Goal: Transaction & Acquisition: Book appointment/travel/reservation

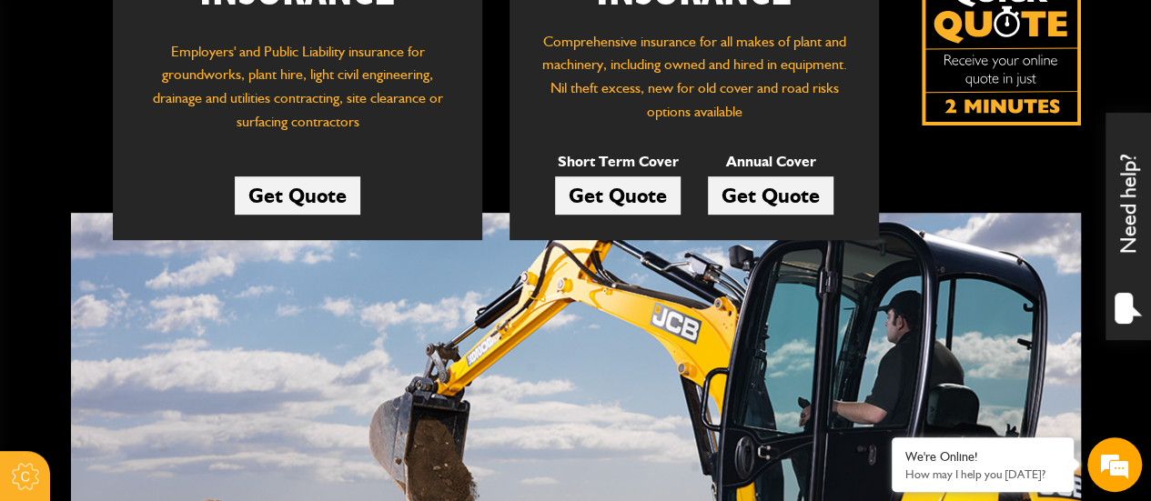
scroll to position [455, 0]
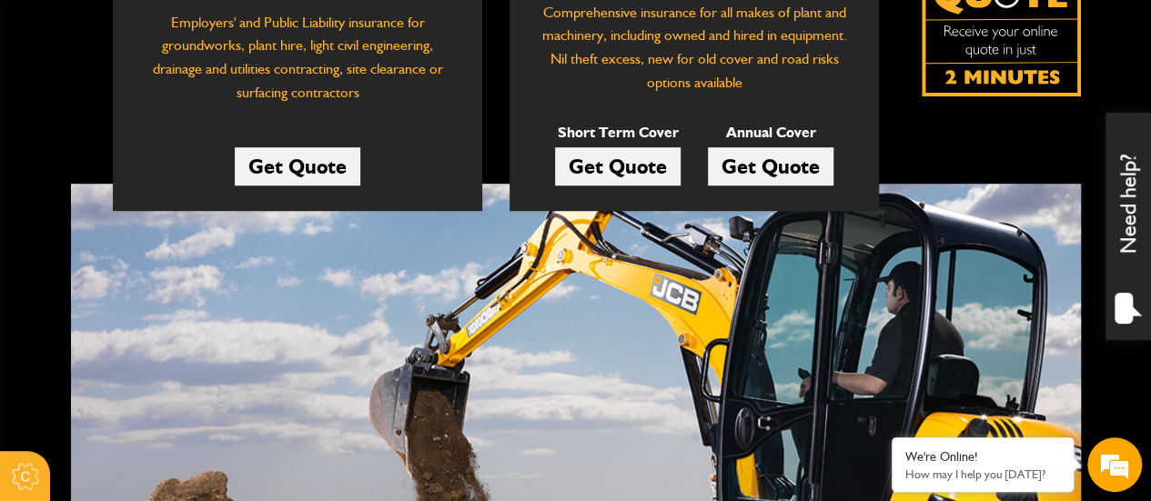
click at [757, 166] on link "Get Quote" at bounding box center [771, 166] width 126 height 38
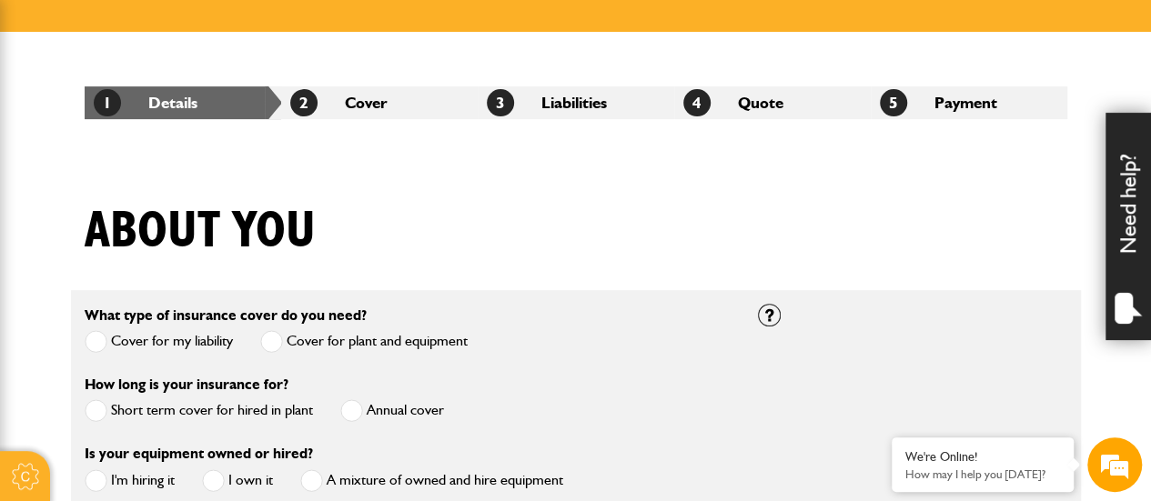
scroll to position [364, 0]
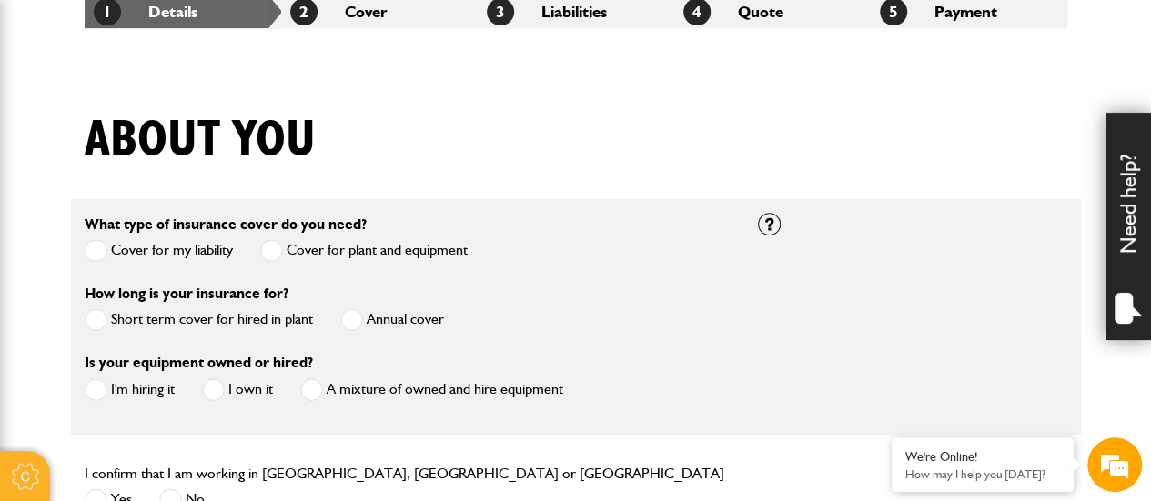
click at [229, 317] on label "Short term cover for hired in plant" at bounding box center [199, 319] width 228 height 23
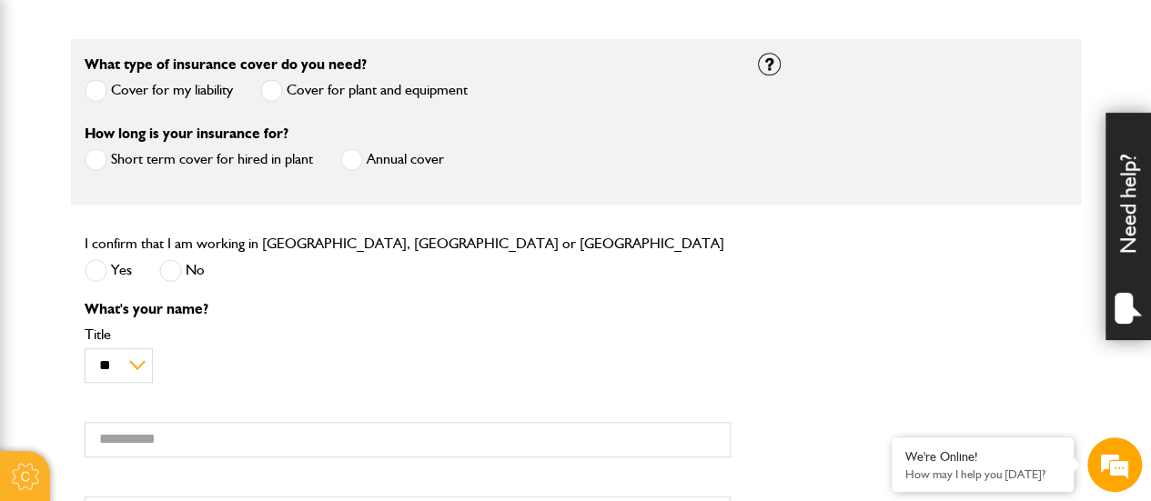
scroll to position [546, 0]
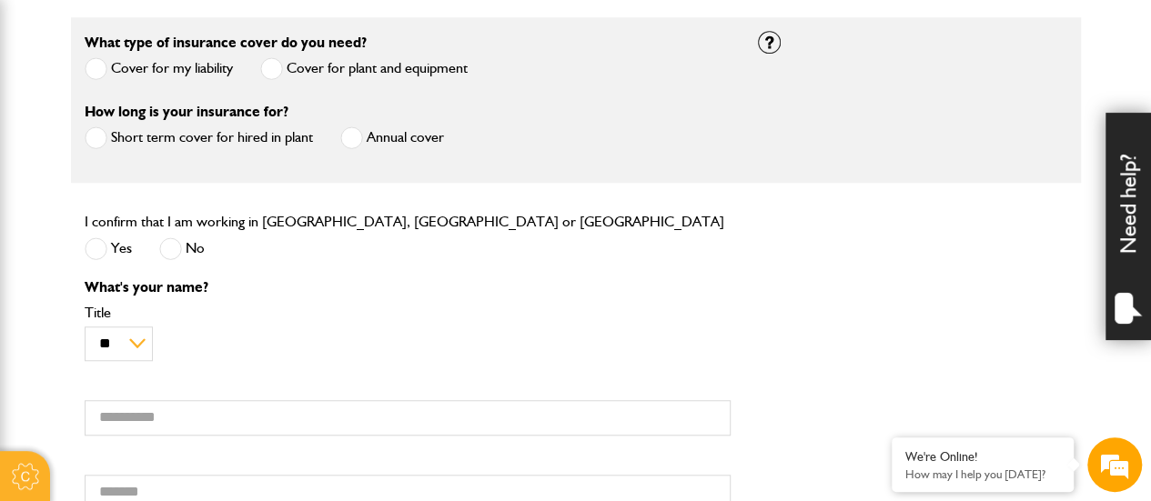
click at [90, 245] on span at bounding box center [96, 248] width 23 height 23
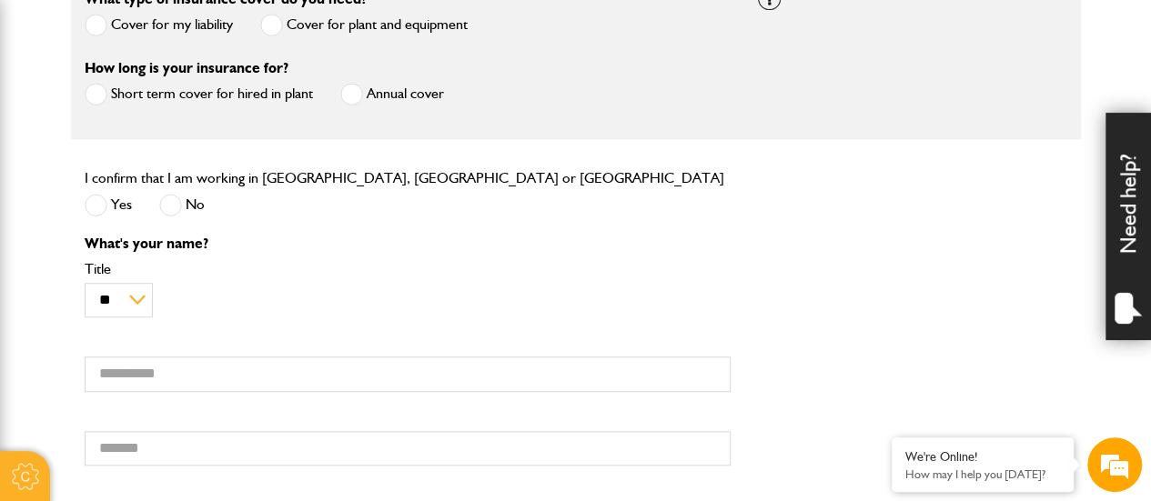
scroll to position [728, 0]
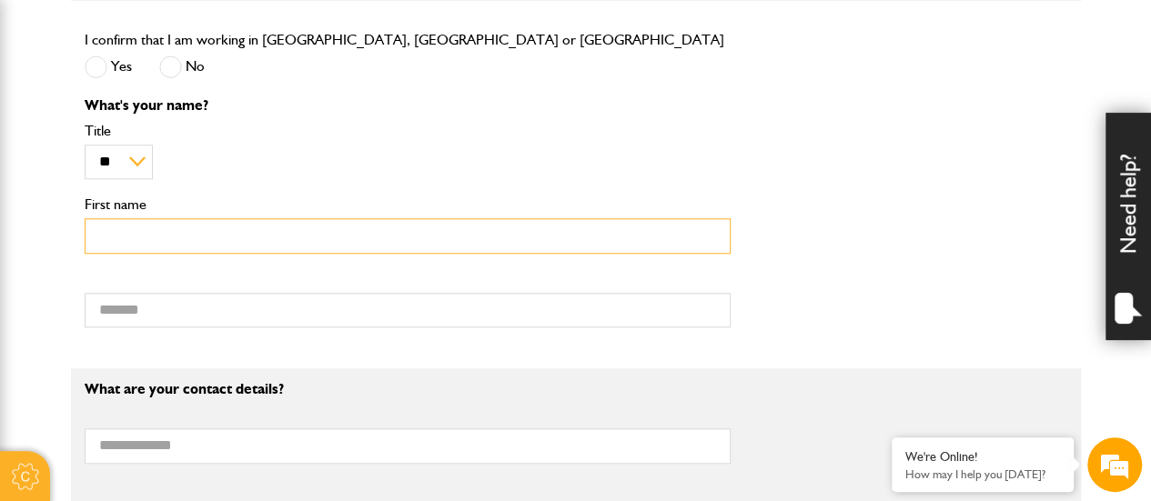
click at [187, 241] on input "First name" at bounding box center [408, 235] width 646 height 35
type input "****"
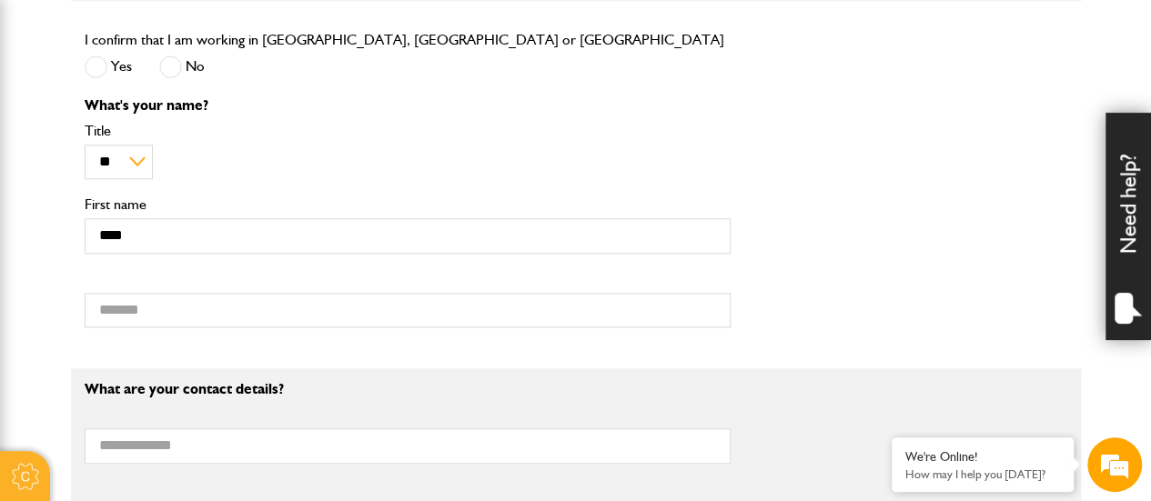
type input "*******"
type input "**********"
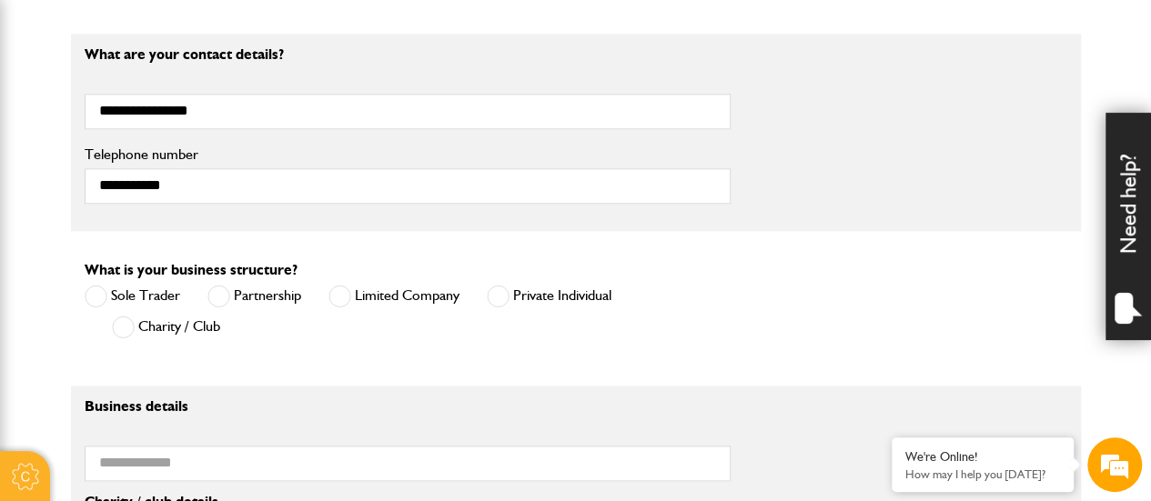
scroll to position [1092, 0]
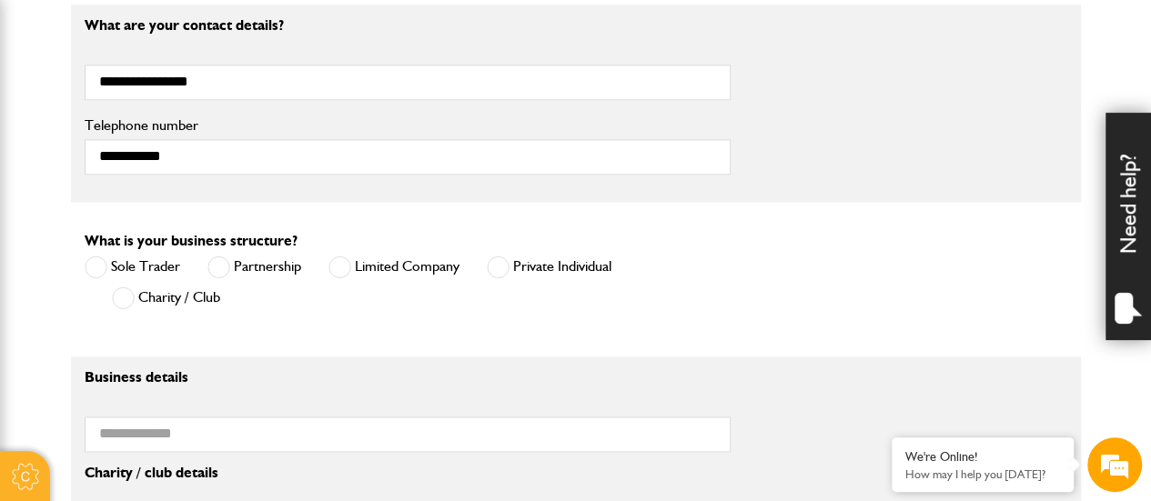
click at [344, 258] on span at bounding box center [339, 267] width 23 height 23
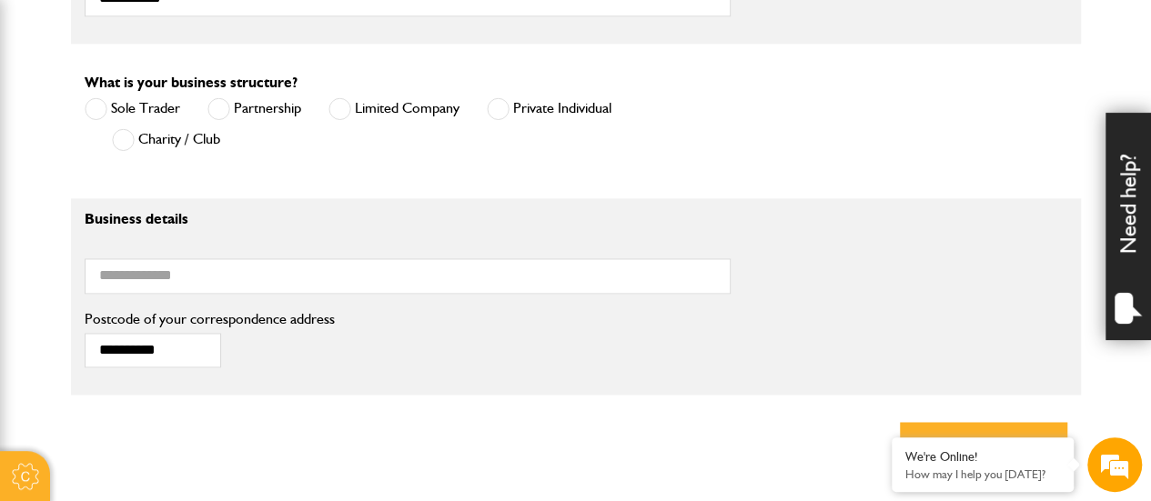
scroll to position [1274, 0]
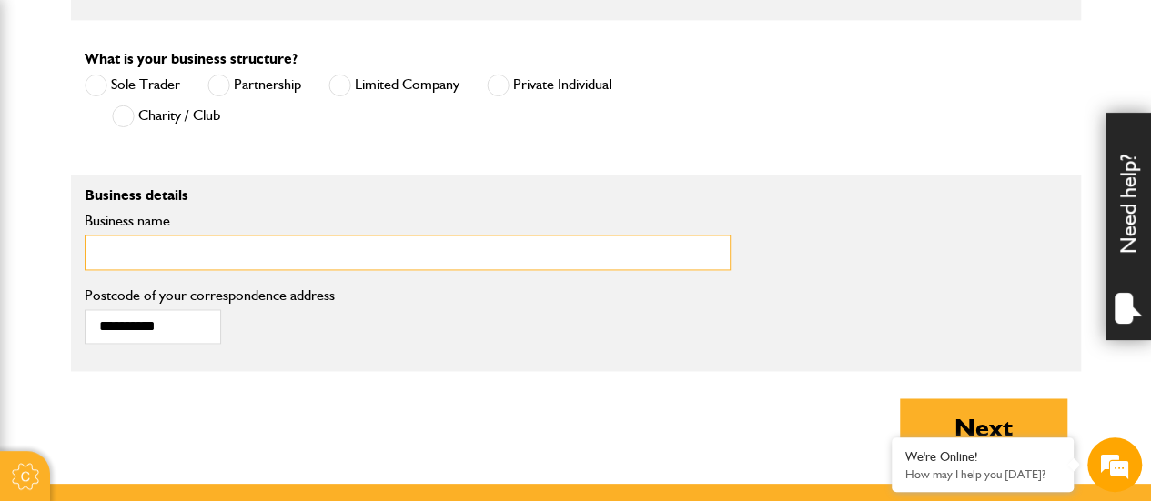
click at [318, 254] on input "Business name" at bounding box center [408, 252] width 646 height 35
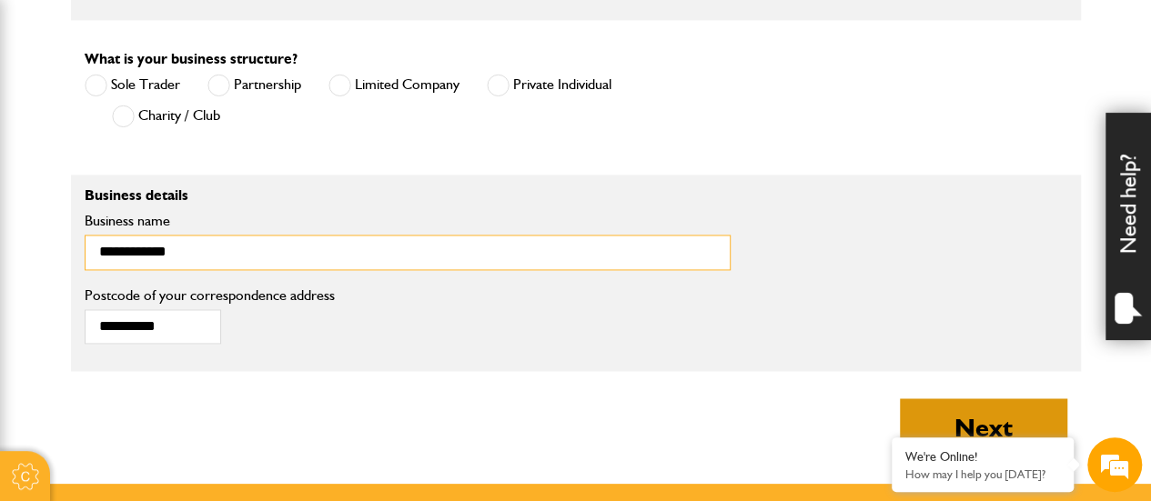
type input "**********"
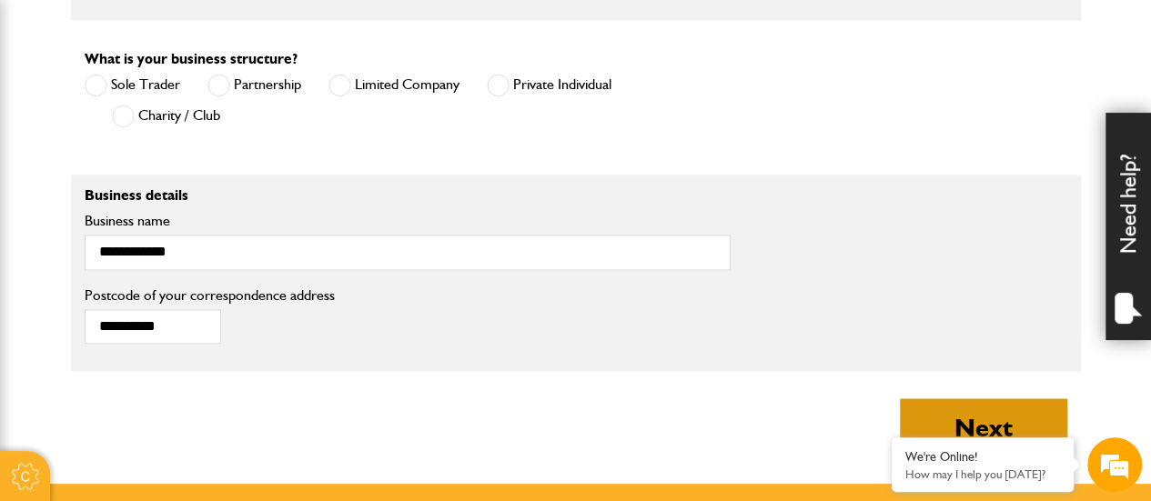
click at [990, 421] on button "Next" at bounding box center [983, 428] width 167 height 58
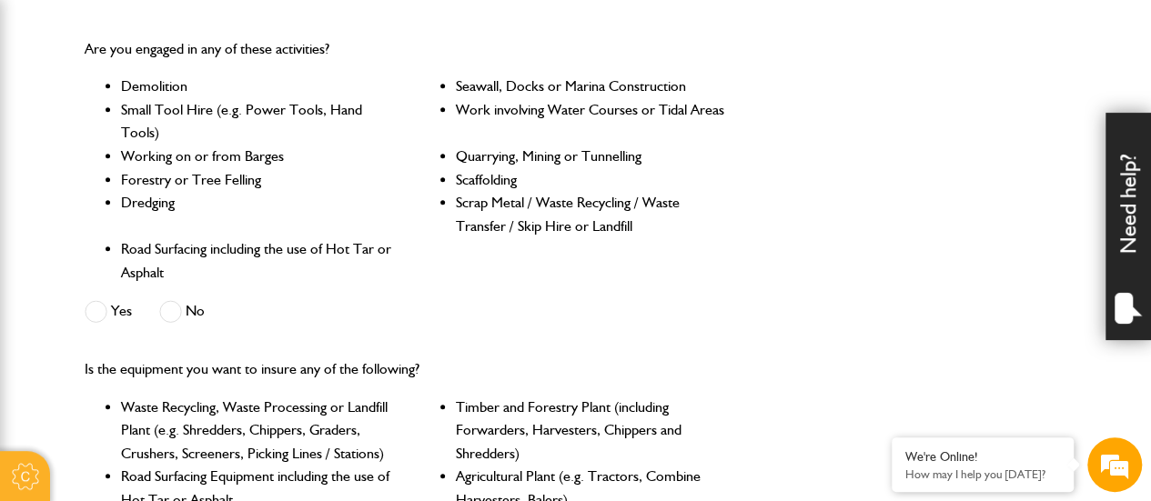
scroll to position [455, 0]
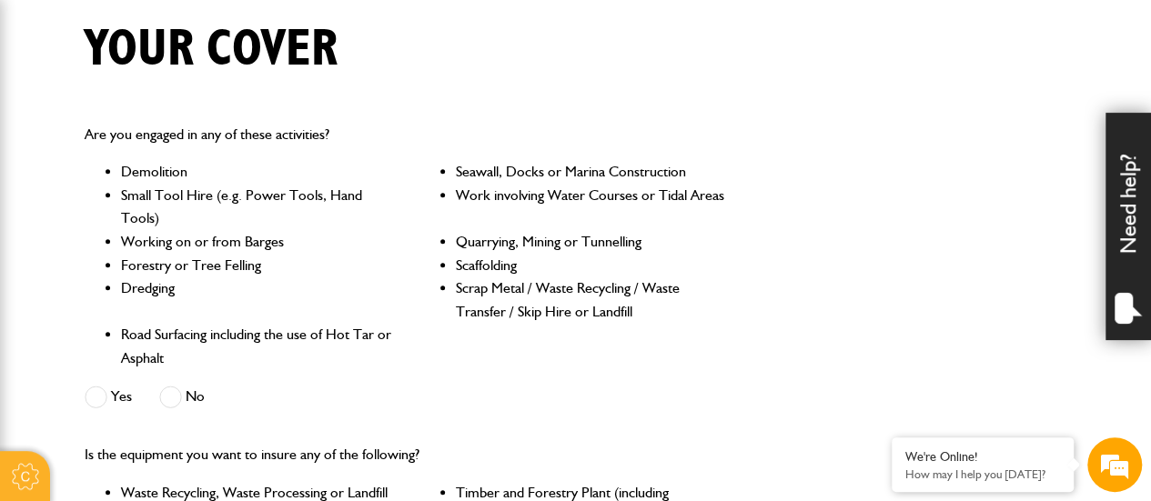
click at [173, 399] on span at bounding box center [170, 397] width 23 height 23
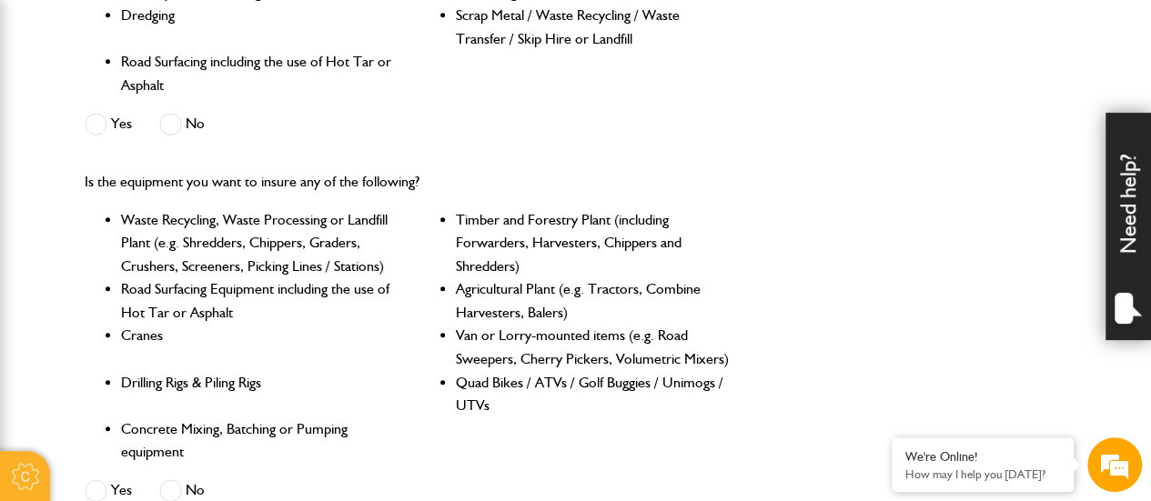
scroll to position [819, 0]
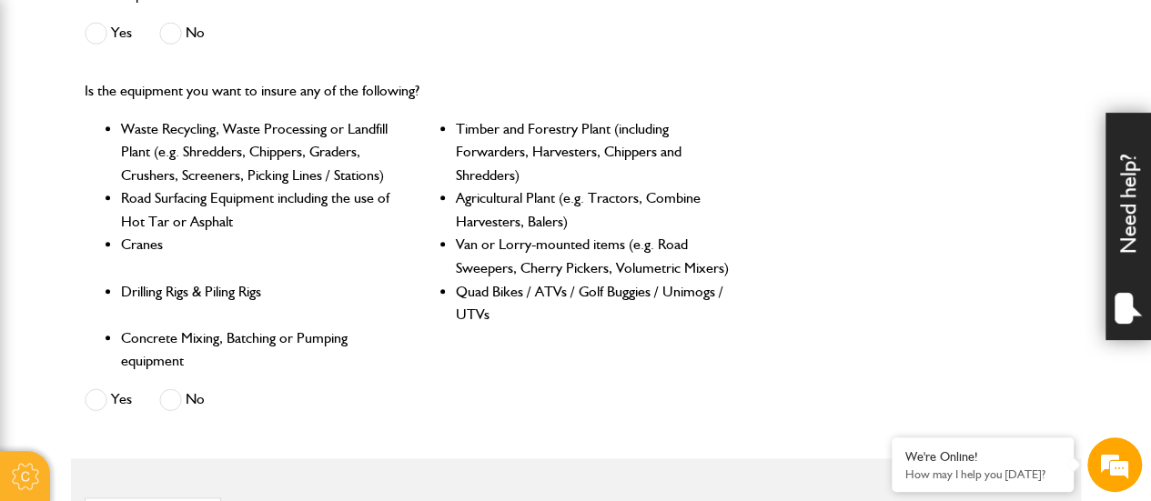
click at [169, 399] on span at bounding box center [170, 400] width 23 height 23
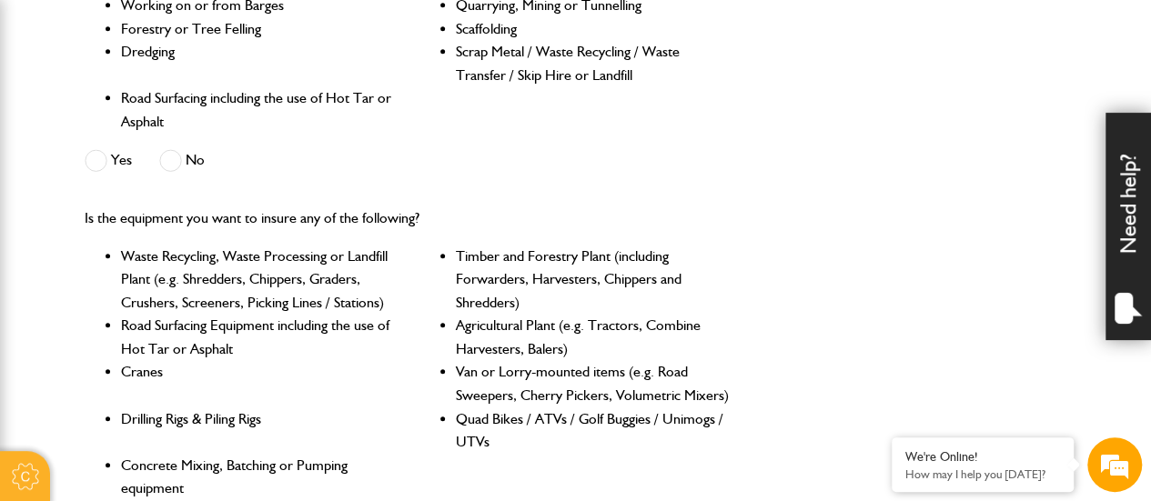
scroll to position [728, 0]
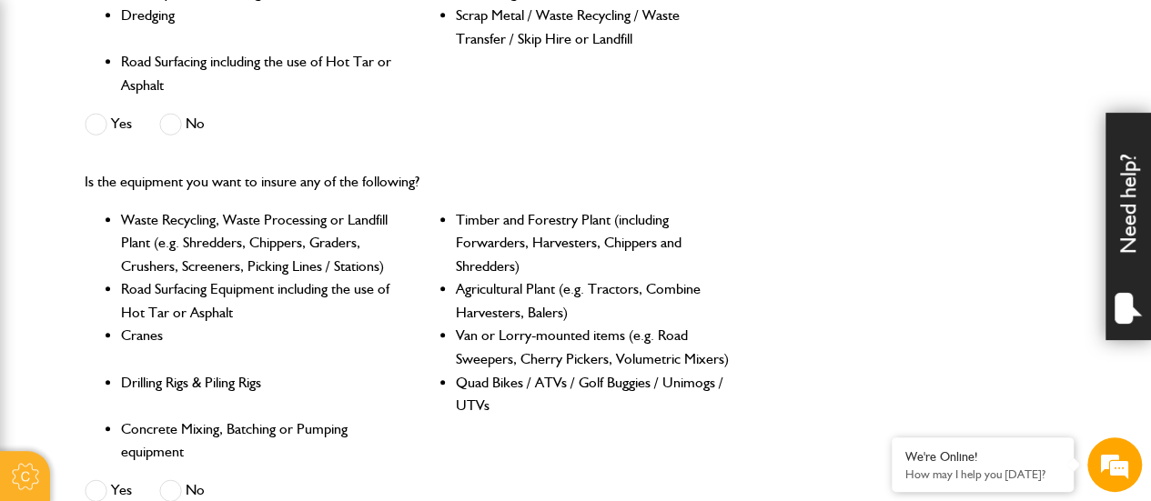
click at [93, 126] on span at bounding box center [96, 124] width 23 height 23
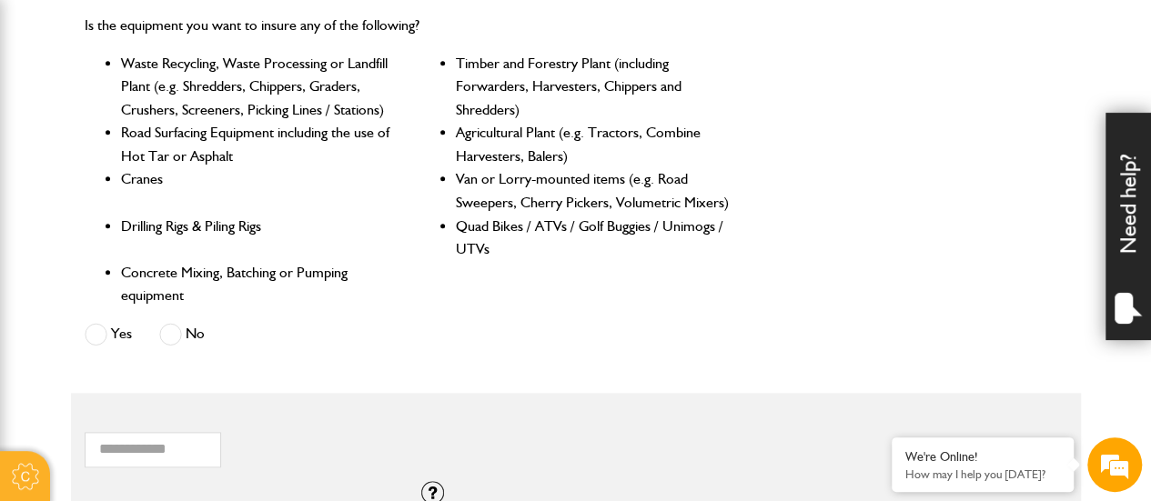
scroll to position [910, 0]
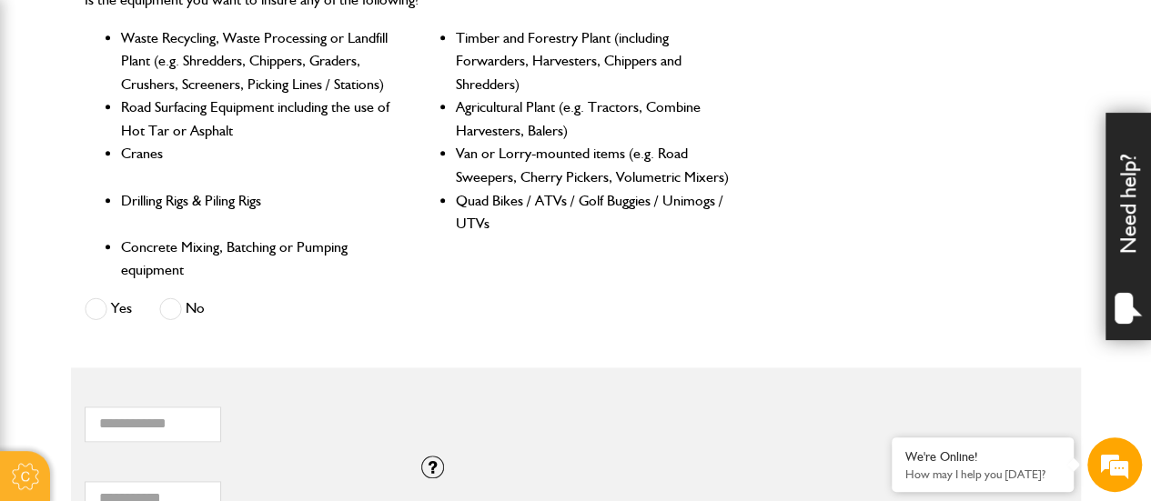
click at [100, 312] on span at bounding box center [96, 309] width 23 height 23
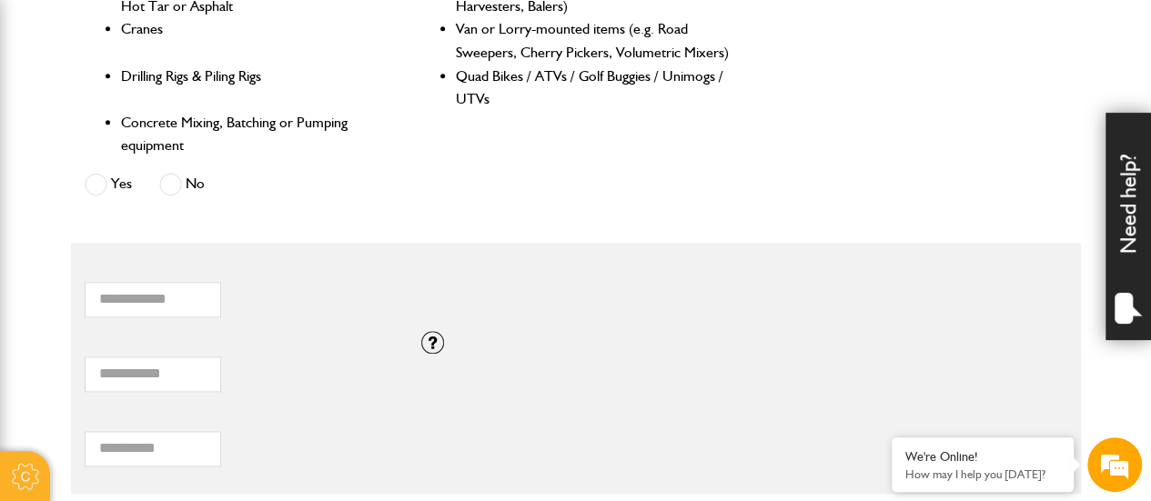
scroll to position [1092, 0]
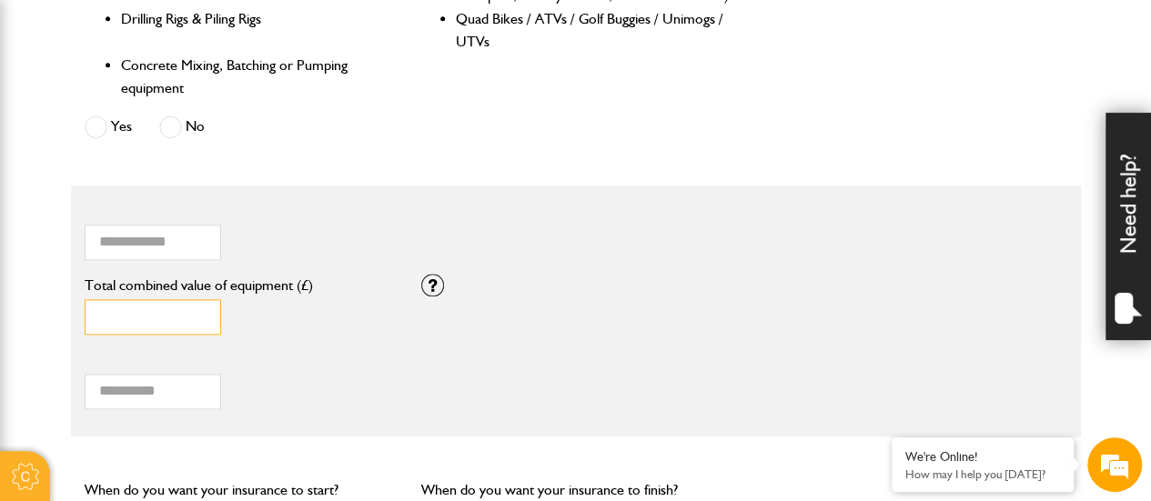
click at [126, 314] on input "*" at bounding box center [153, 316] width 136 height 35
type input "*"
type input "*****"
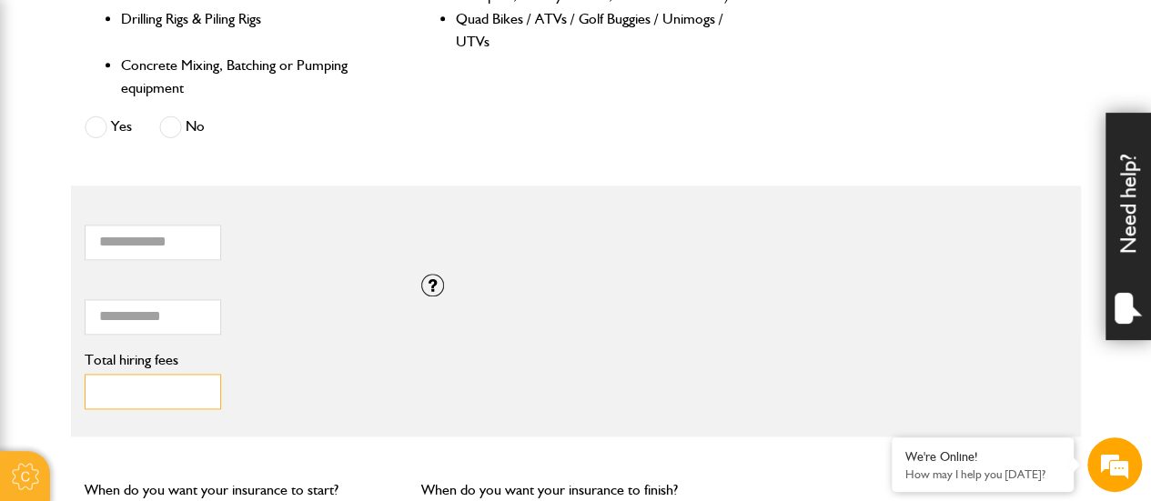
click at [136, 394] on input "Total hiring fees" at bounding box center [153, 391] width 136 height 35
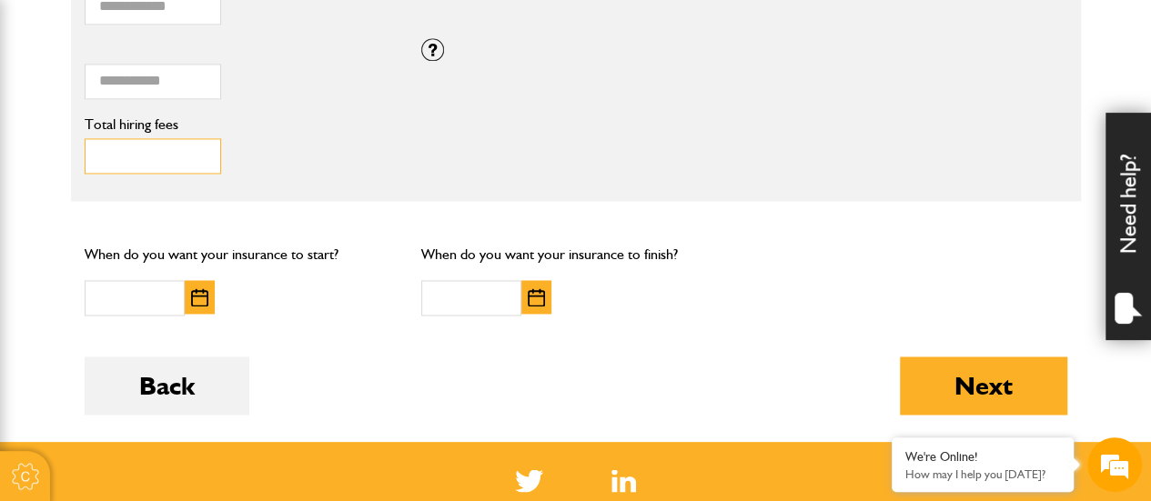
scroll to position [1365, 0]
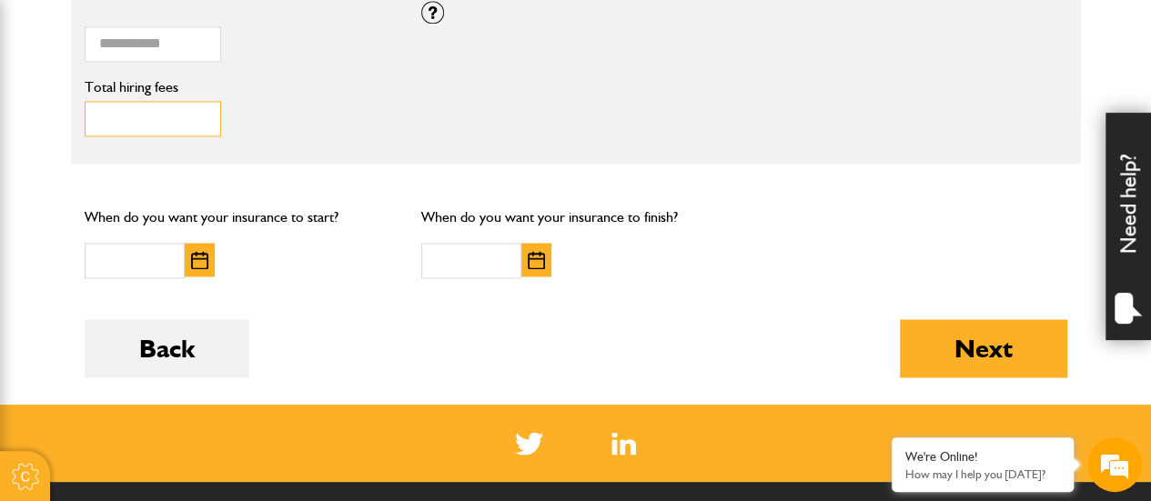
type input "****"
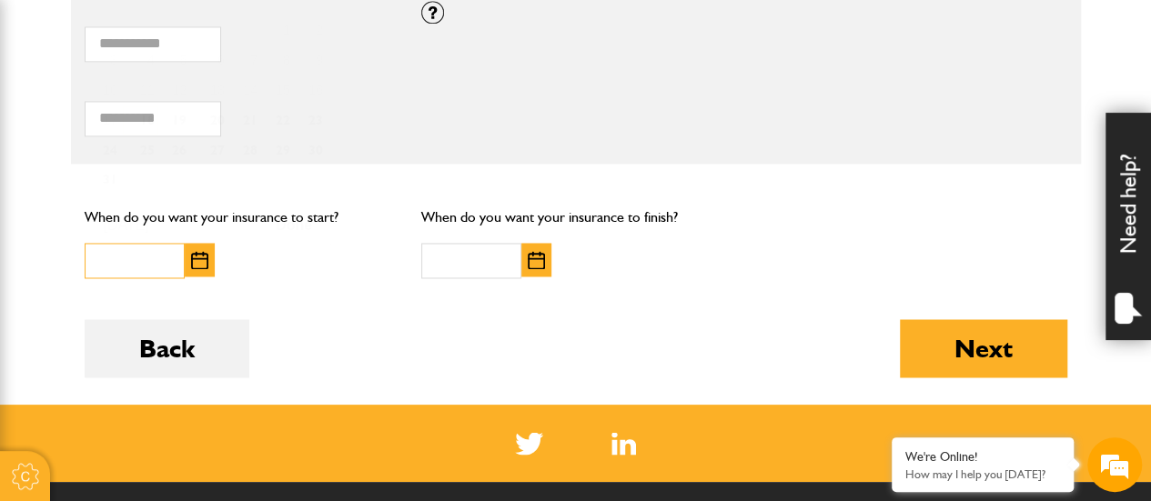
click at [137, 256] on input "text" at bounding box center [135, 260] width 100 height 35
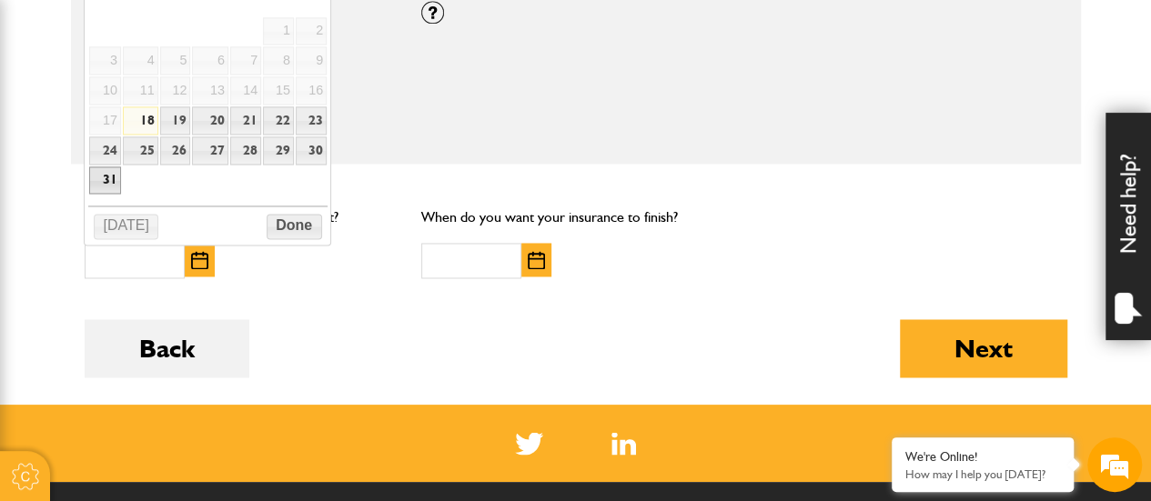
click at [96, 172] on link "31" at bounding box center [105, 181] width 32 height 28
type input "**********"
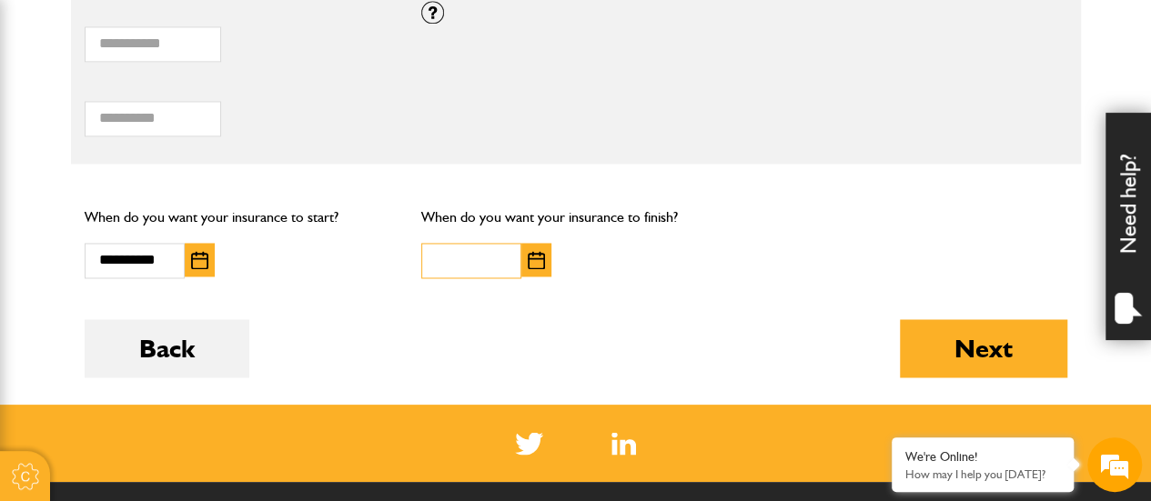
click at [486, 268] on input "text" at bounding box center [471, 260] width 100 height 35
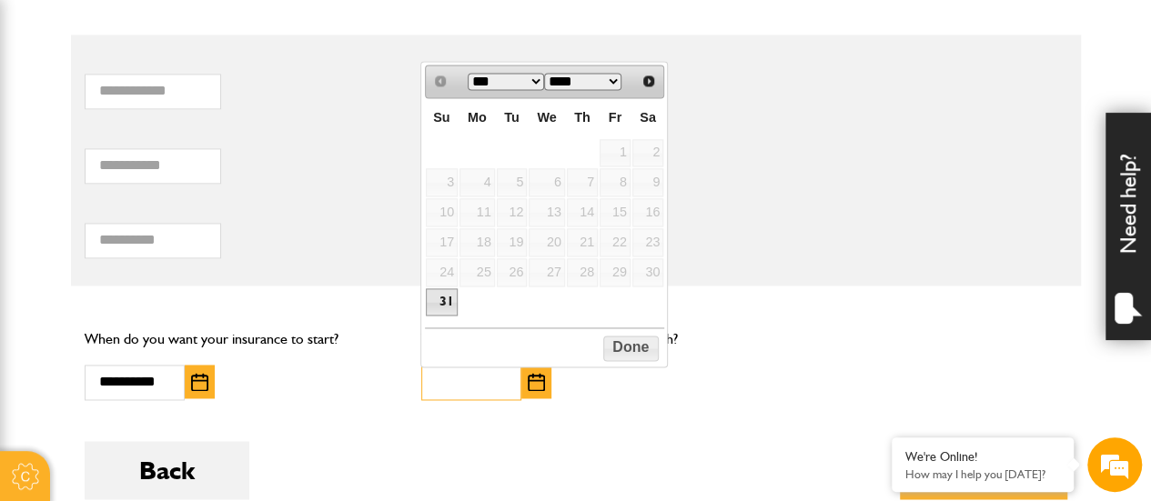
scroll to position [1183, 0]
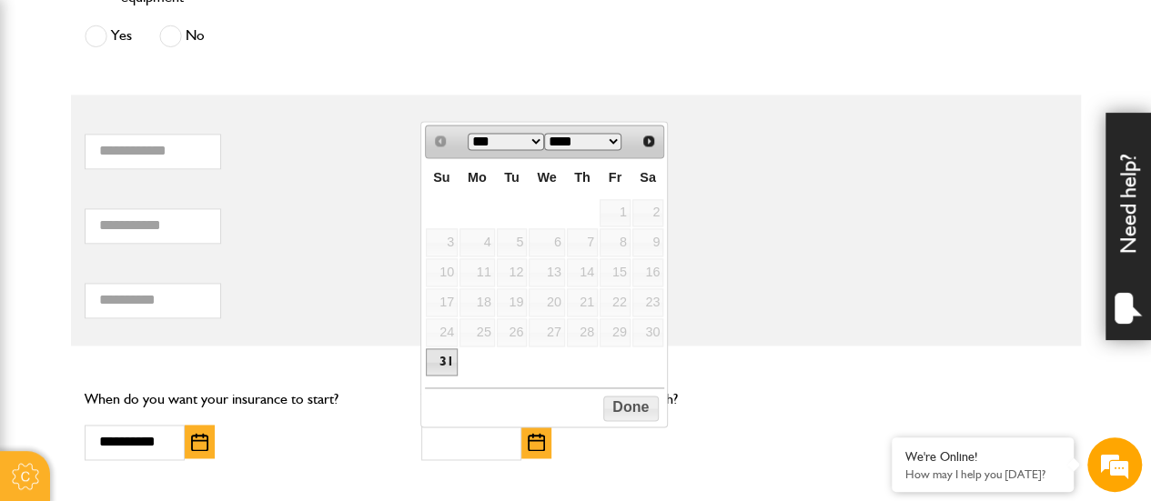
click at [515, 141] on select "*** ***" at bounding box center [506, 141] width 77 height 17
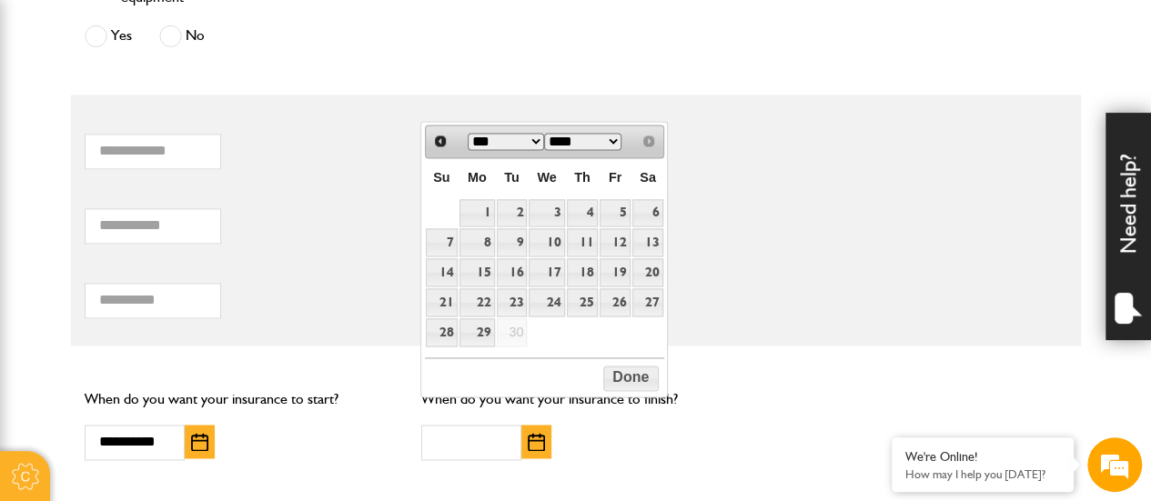
click at [571, 139] on select "****" at bounding box center [582, 141] width 77 height 17
click at [575, 136] on select "****" at bounding box center [582, 141] width 77 height 17
click at [517, 142] on select "*** ***" at bounding box center [506, 141] width 77 height 17
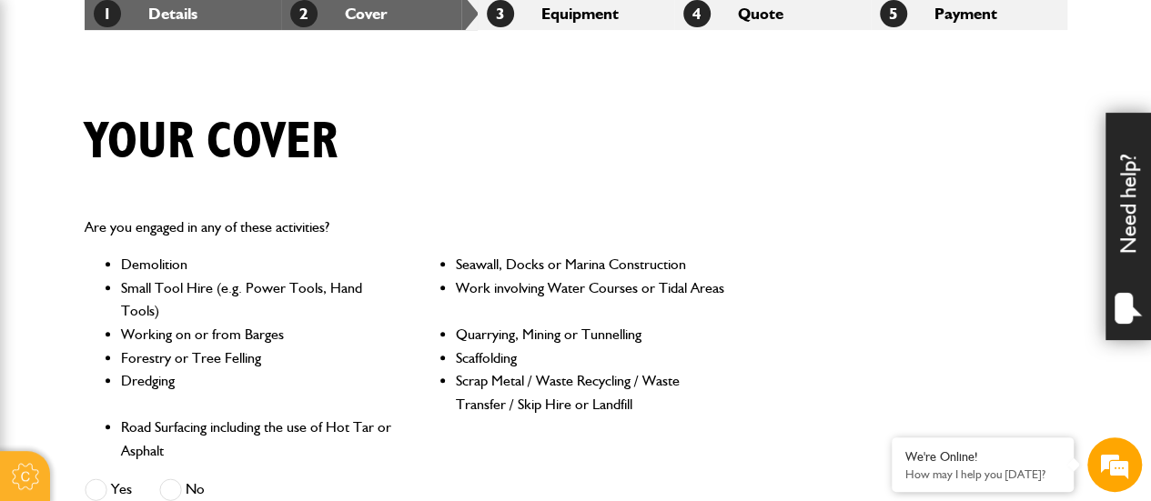
scroll to position [364, 0]
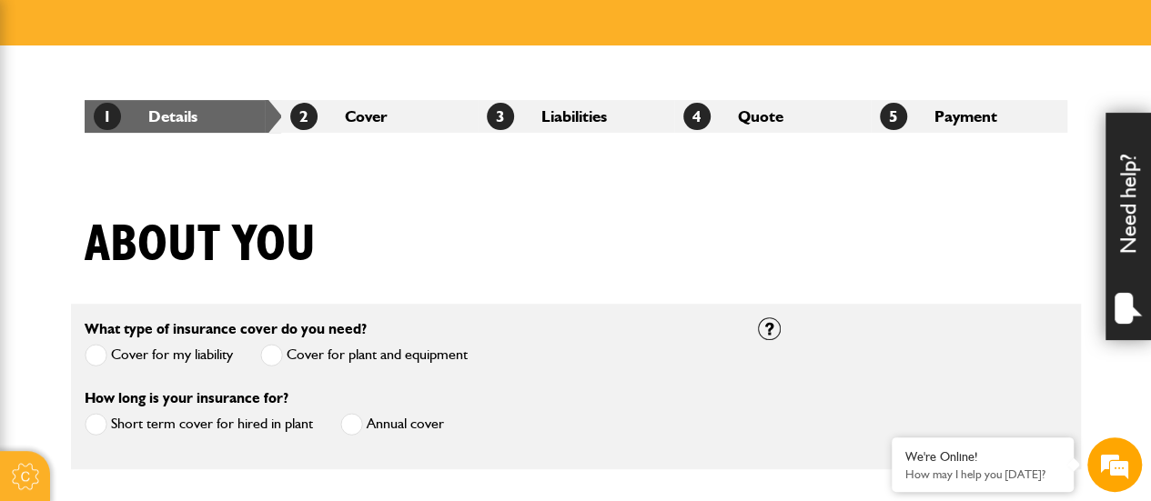
scroll to position [182, 0]
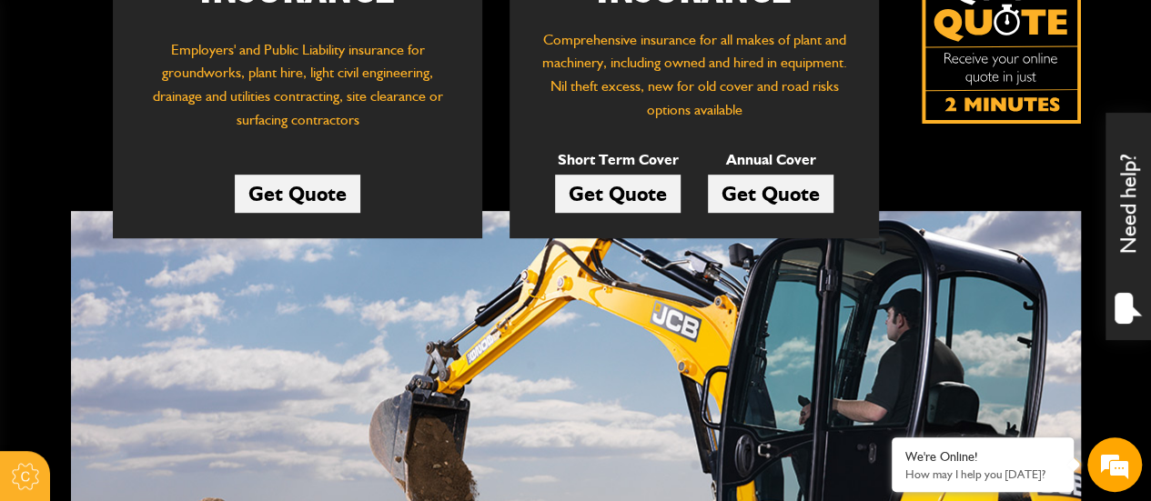
scroll to position [364, 0]
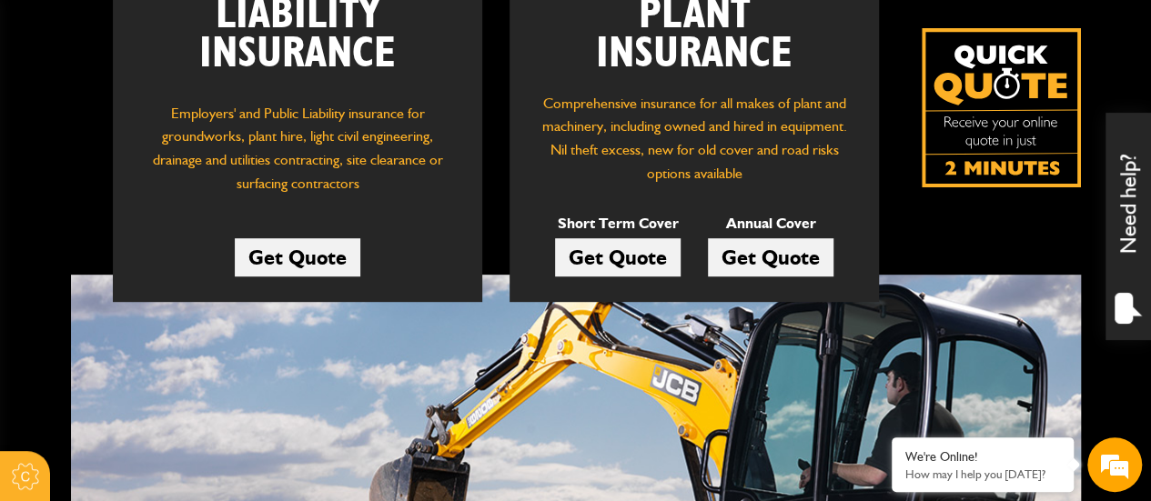
click at [703, 57] on h2 "Plant Insurance" at bounding box center [694, 34] width 315 height 78
click at [774, 249] on link "Get Quote" at bounding box center [771, 257] width 126 height 38
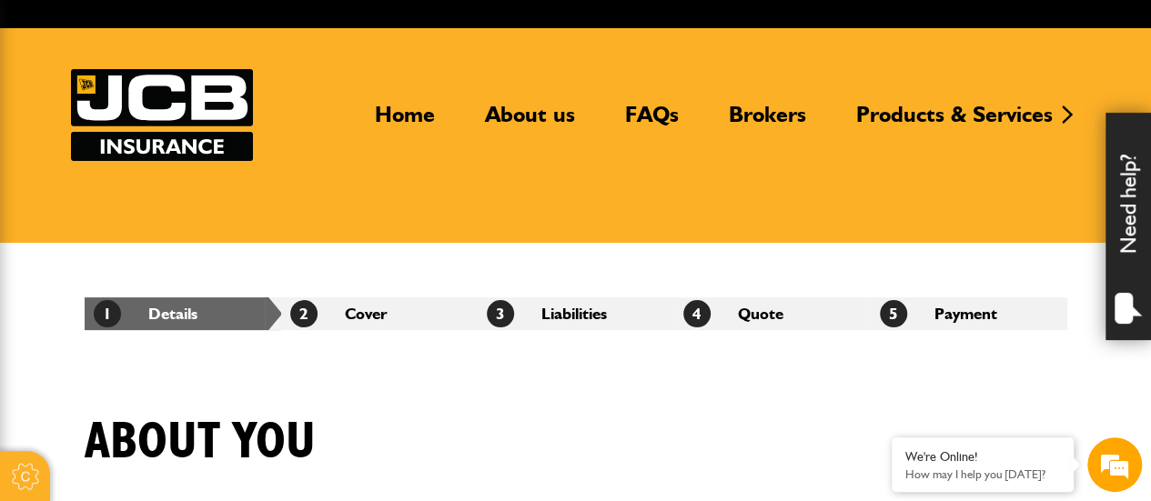
scroll to position [91, 0]
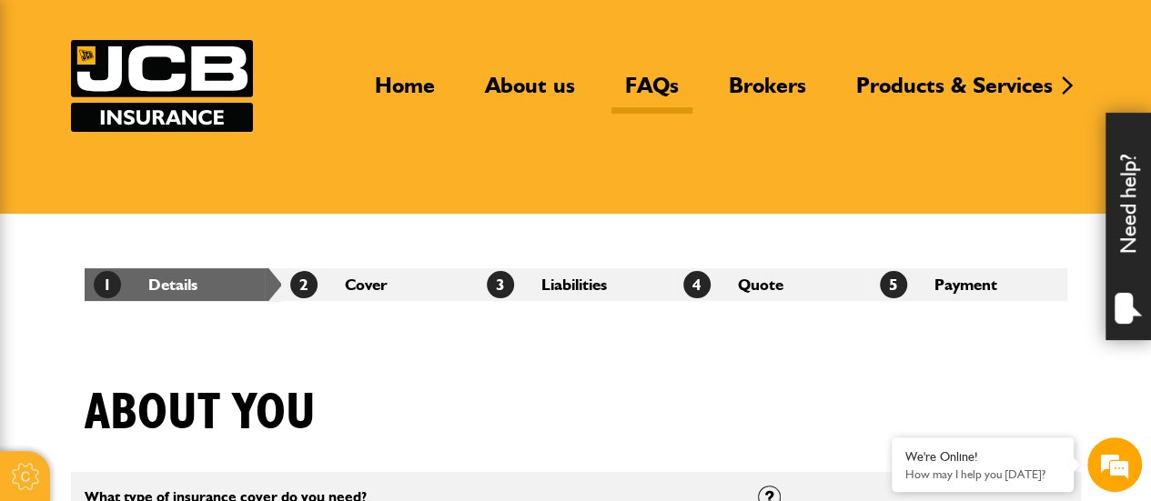
click at [655, 81] on link "FAQs" at bounding box center [651, 93] width 81 height 42
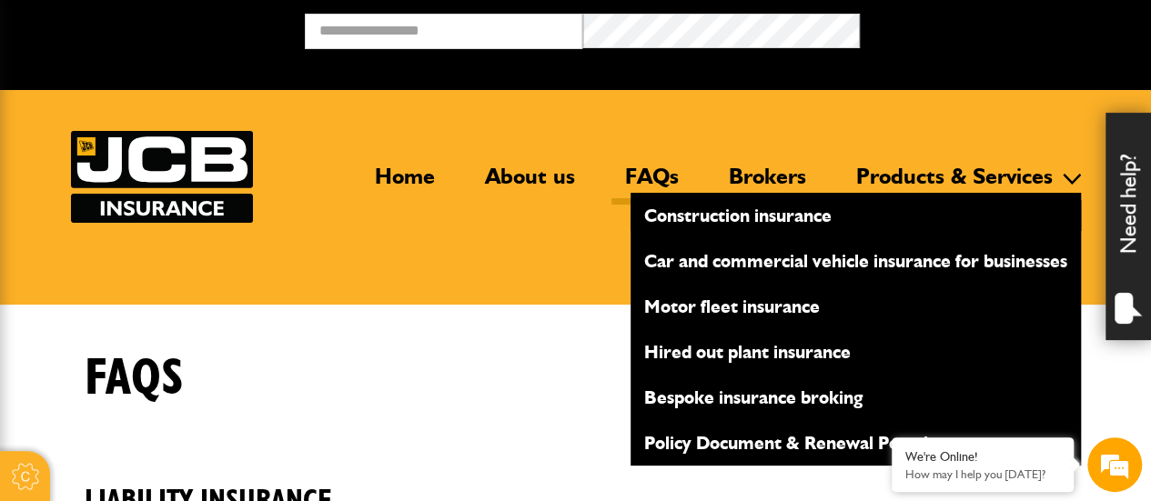
click at [875, 174] on link "Products & Services" at bounding box center [955, 184] width 224 height 42
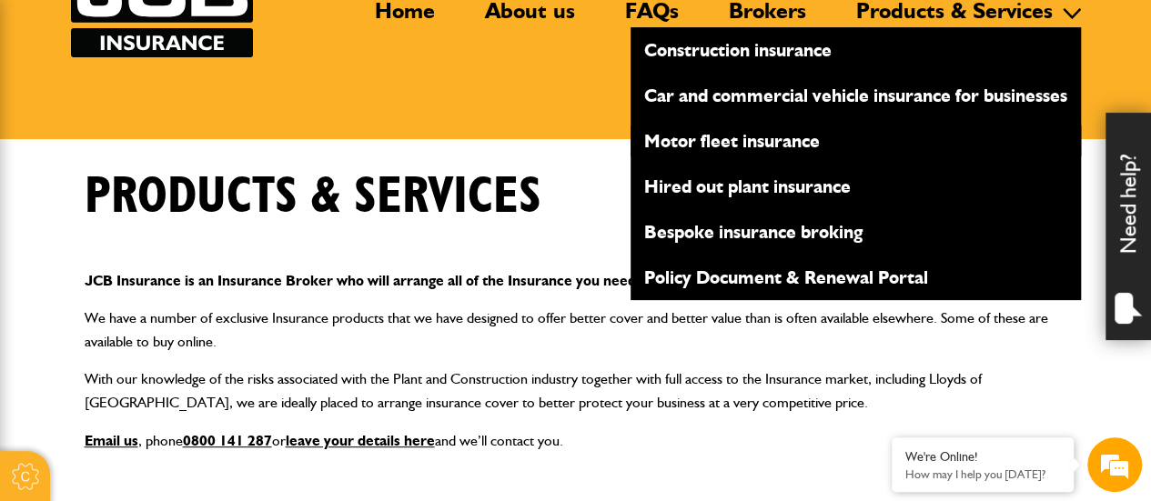
scroll to position [182, 0]
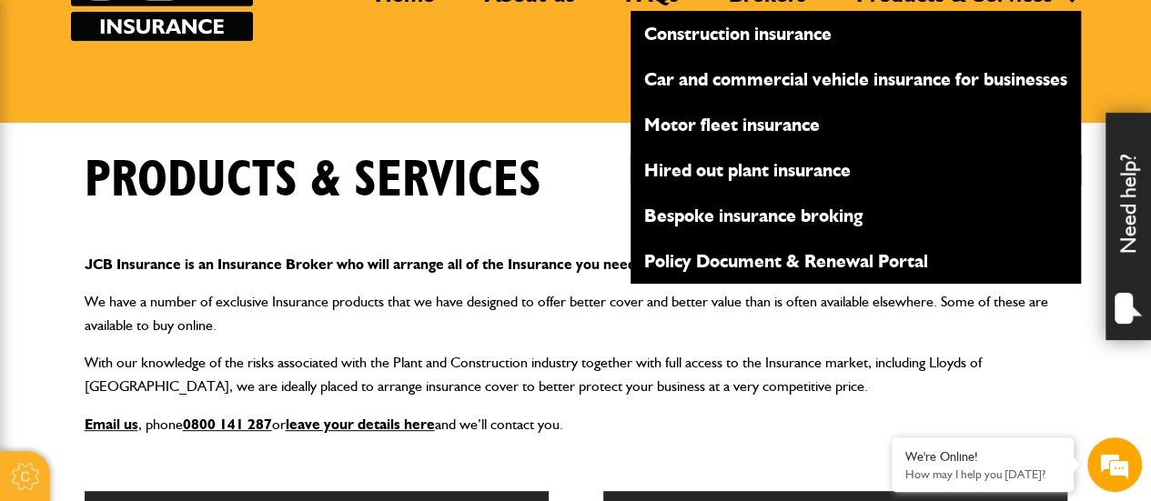
click at [773, 174] on link "Hired out plant insurance" at bounding box center [856, 170] width 450 height 31
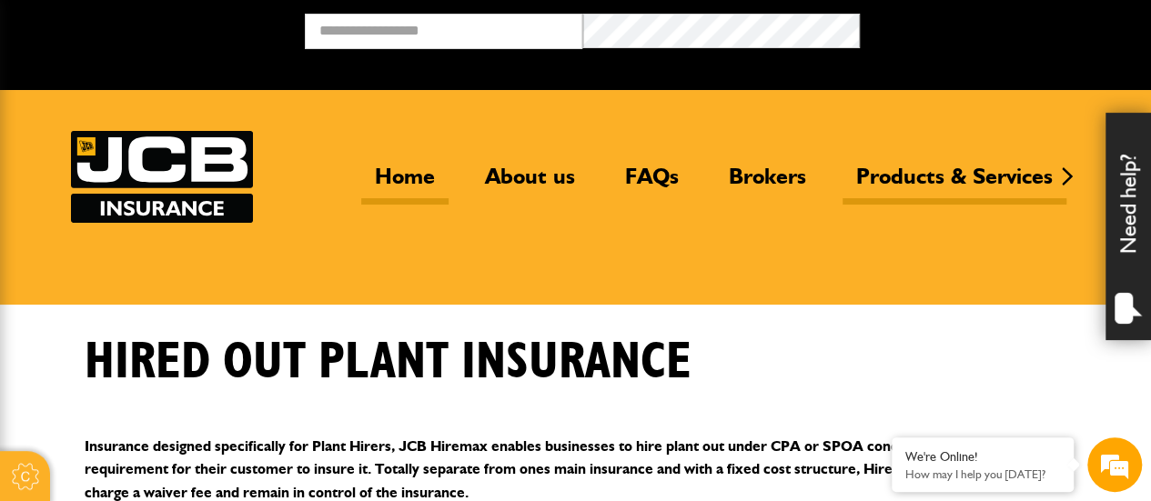
click at [417, 173] on link "Home" at bounding box center [404, 184] width 87 height 42
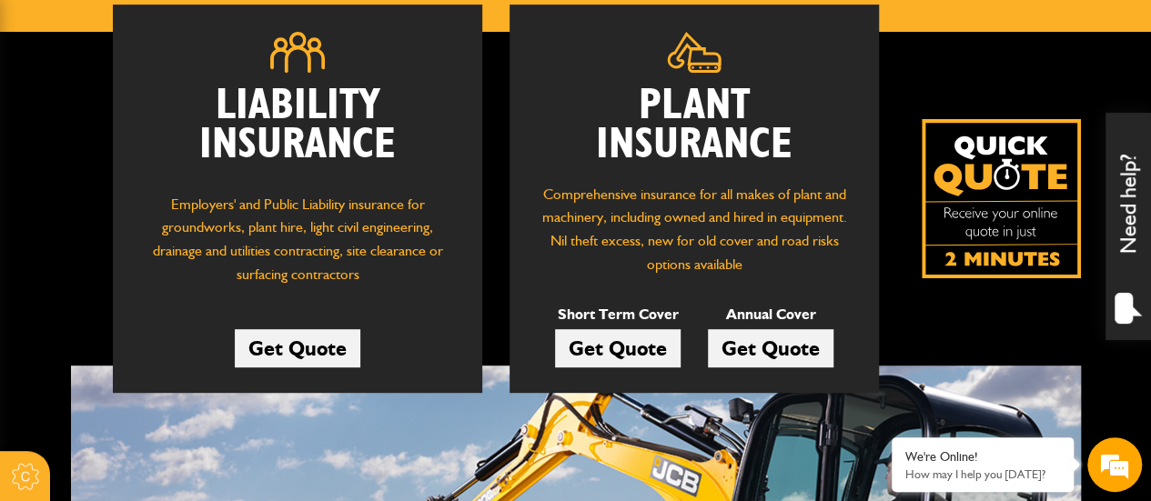
click at [750, 347] on link "Get Quote" at bounding box center [771, 348] width 126 height 38
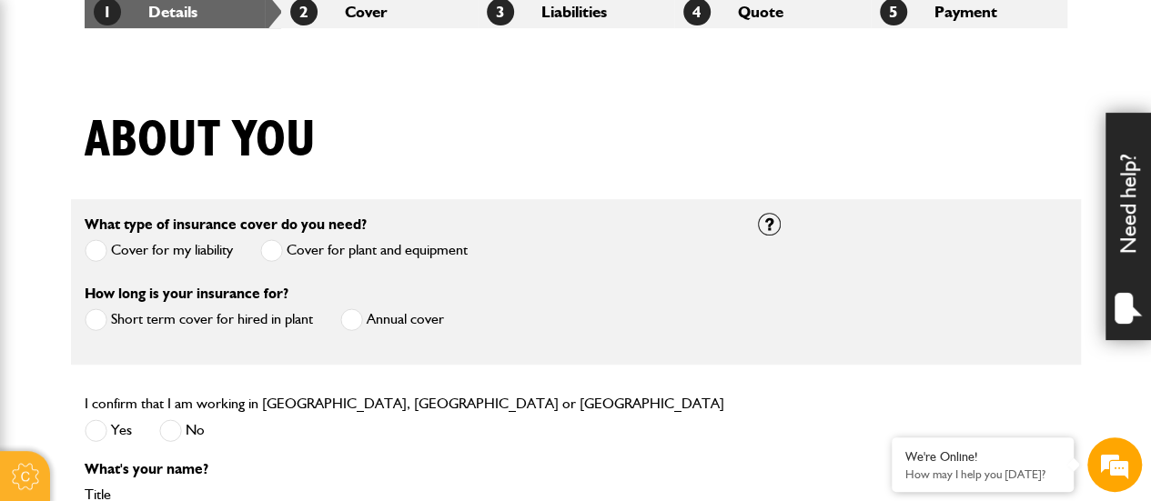
scroll to position [455, 0]
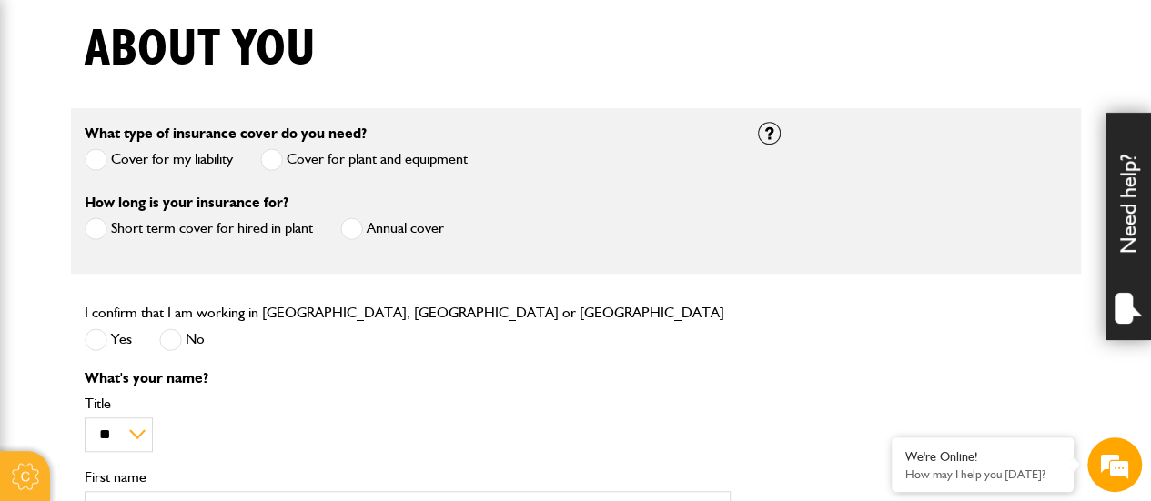
click at [352, 230] on span at bounding box center [351, 228] width 23 height 23
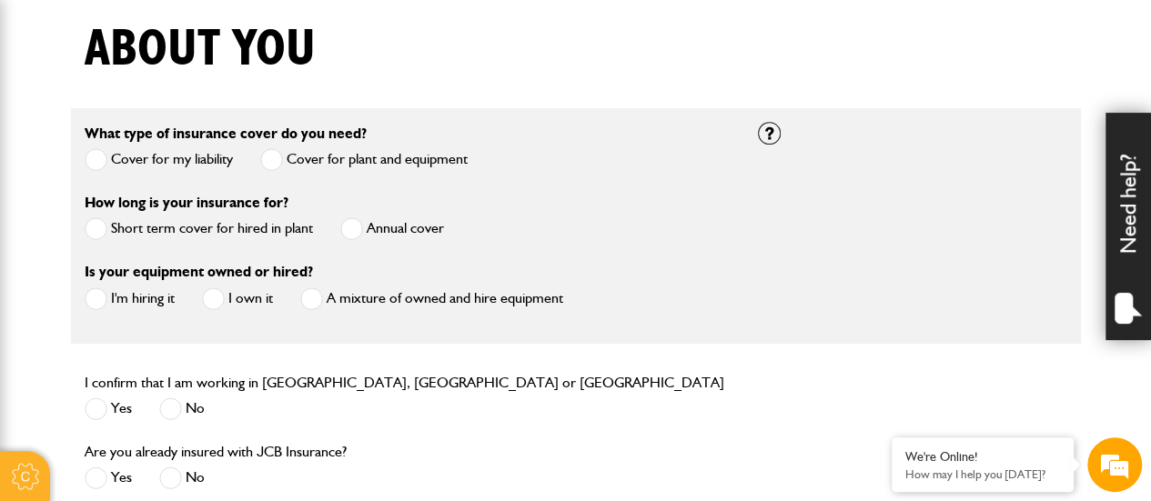
click at [113, 290] on label "I'm hiring it" at bounding box center [130, 299] width 90 height 23
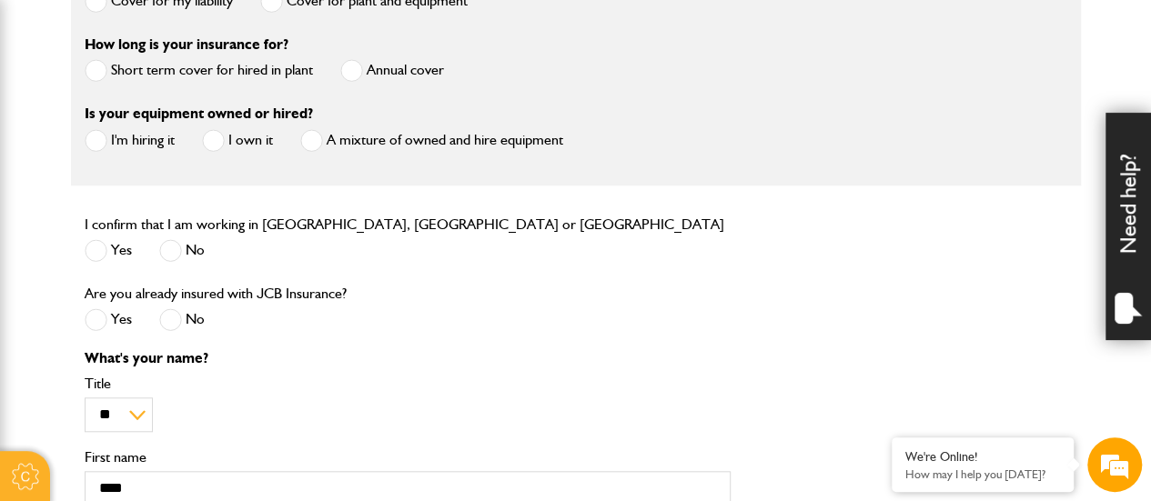
scroll to position [637, 0]
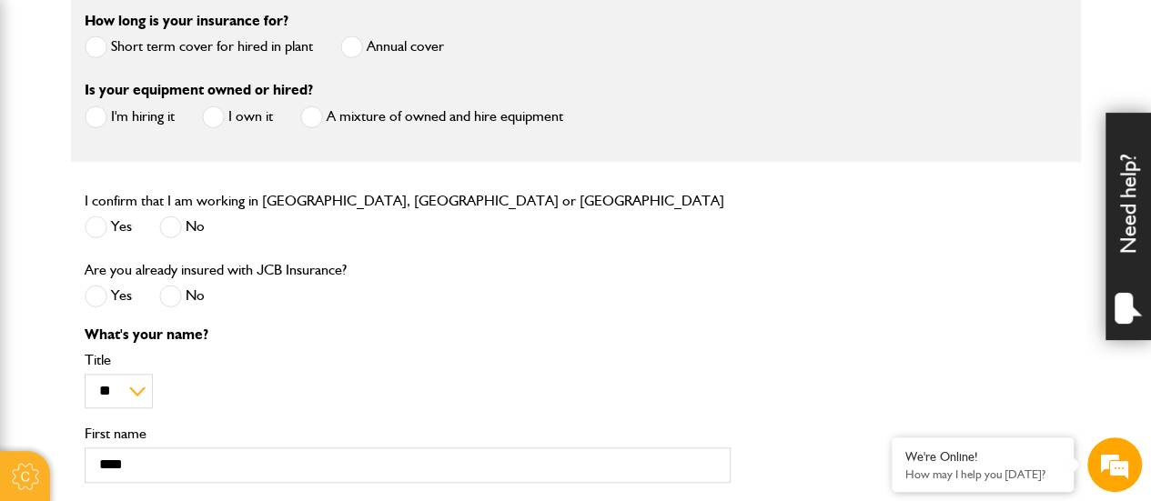
drag, startPoint x: 311, startPoint y: 114, endPoint x: 288, endPoint y: 157, distance: 49.7
click at [311, 115] on span at bounding box center [311, 117] width 23 height 23
click at [175, 298] on span at bounding box center [170, 296] width 23 height 23
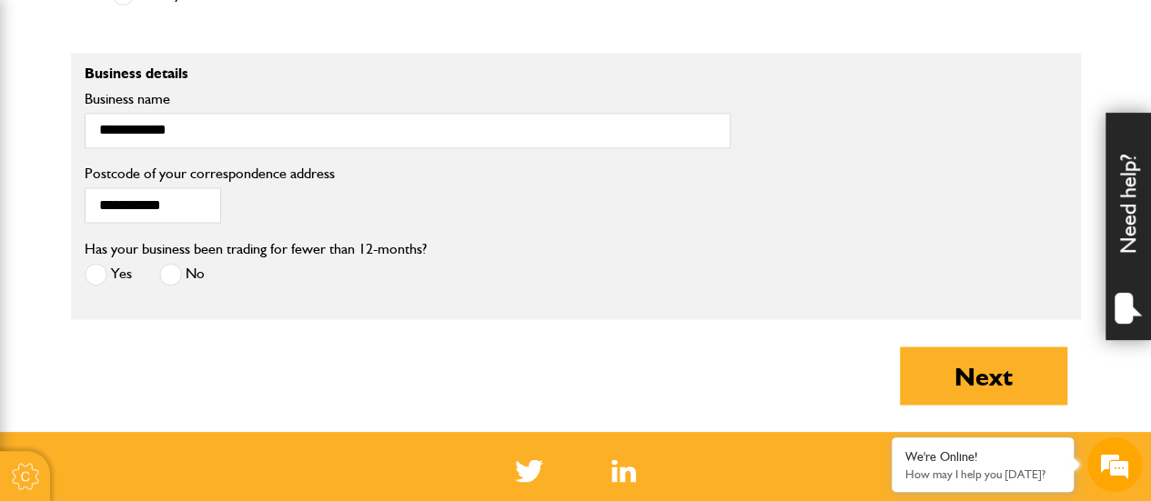
scroll to position [1638, 0]
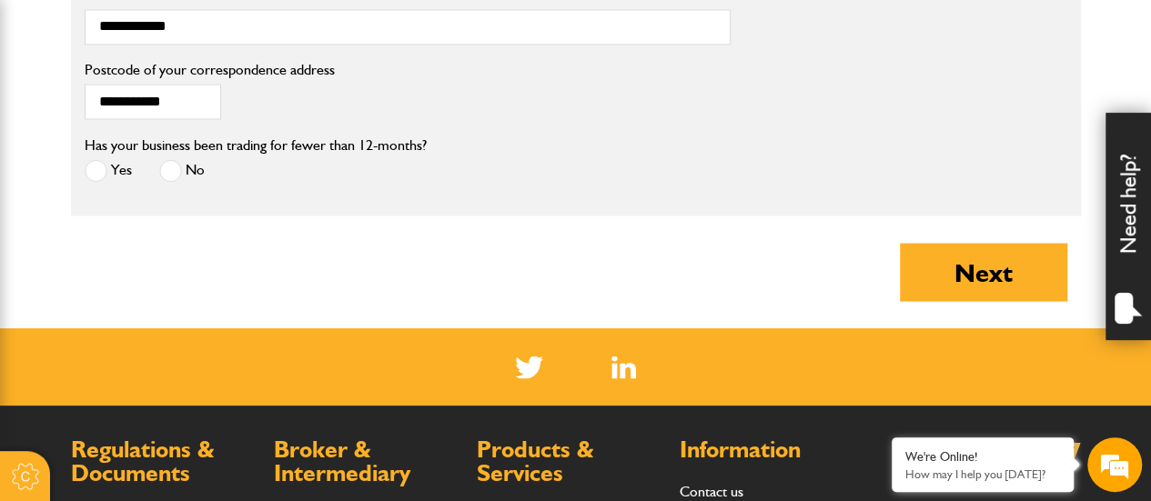
drag, startPoint x: 146, startPoint y: 159, endPoint x: 164, endPoint y: 164, distance: 17.9
click at [147, 159] on div "Yes No" at bounding box center [256, 173] width 342 height 30
click at [167, 165] on span at bounding box center [170, 170] width 23 height 23
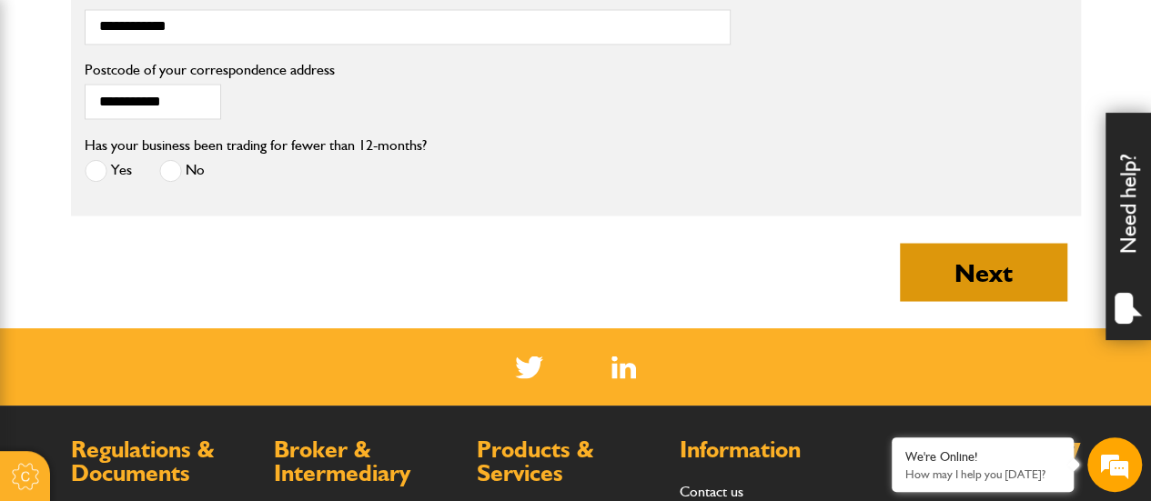
click at [955, 267] on button "Next" at bounding box center [983, 272] width 167 height 58
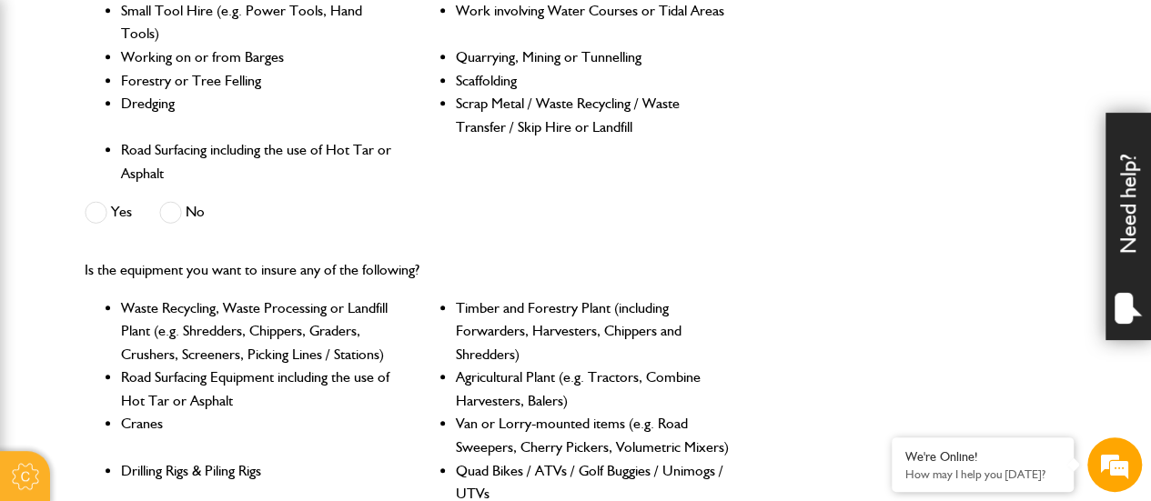
scroll to position [728, 0]
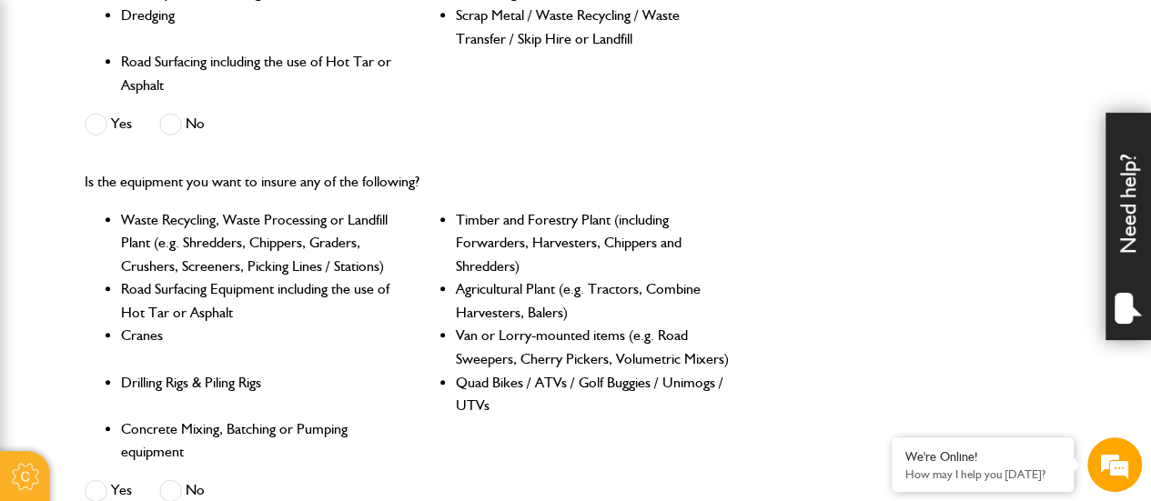
click at [102, 126] on span at bounding box center [96, 124] width 23 height 23
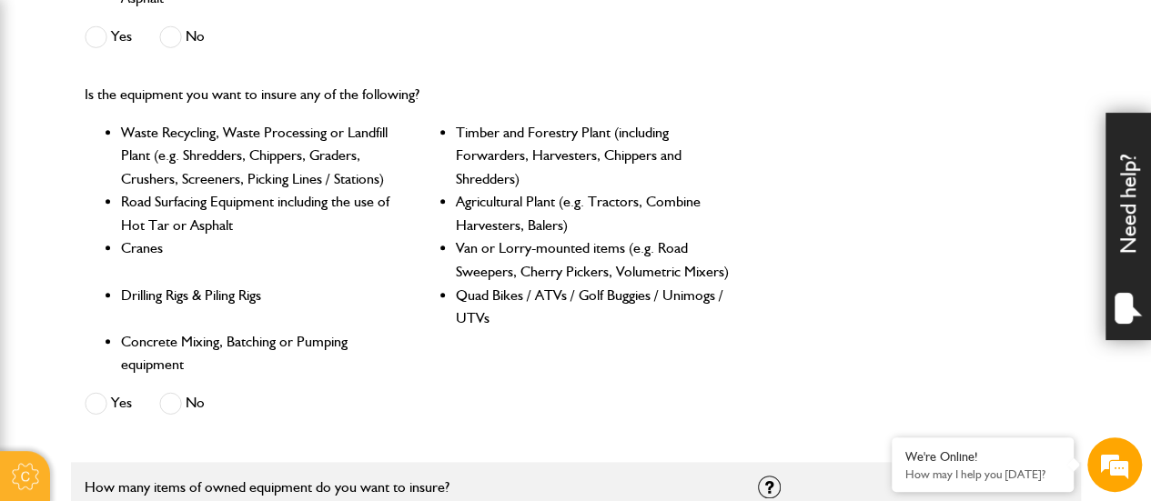
scroll to position [910, 0]
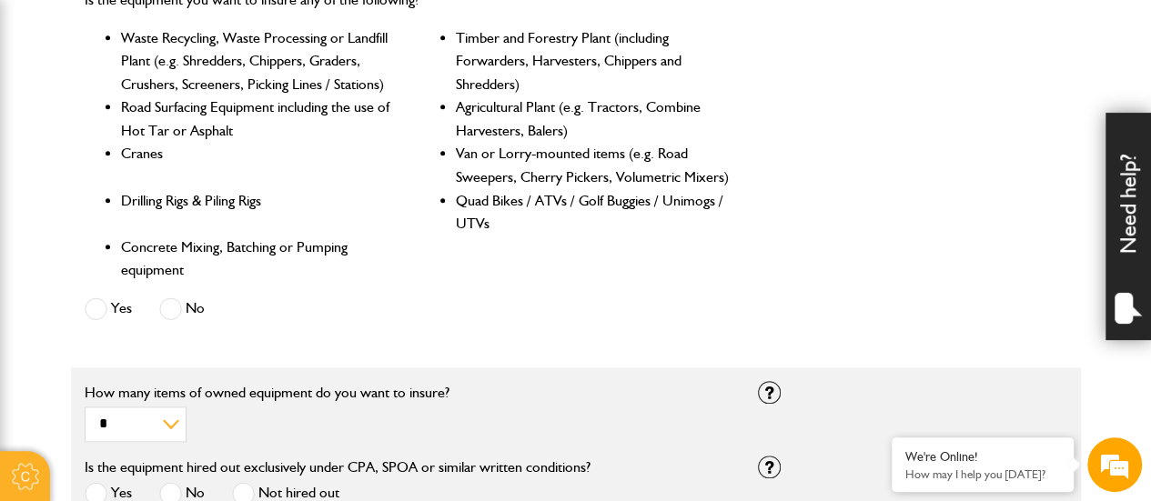
click at [101, 311] on span at bounding box center [96, 309] width 23 height 23
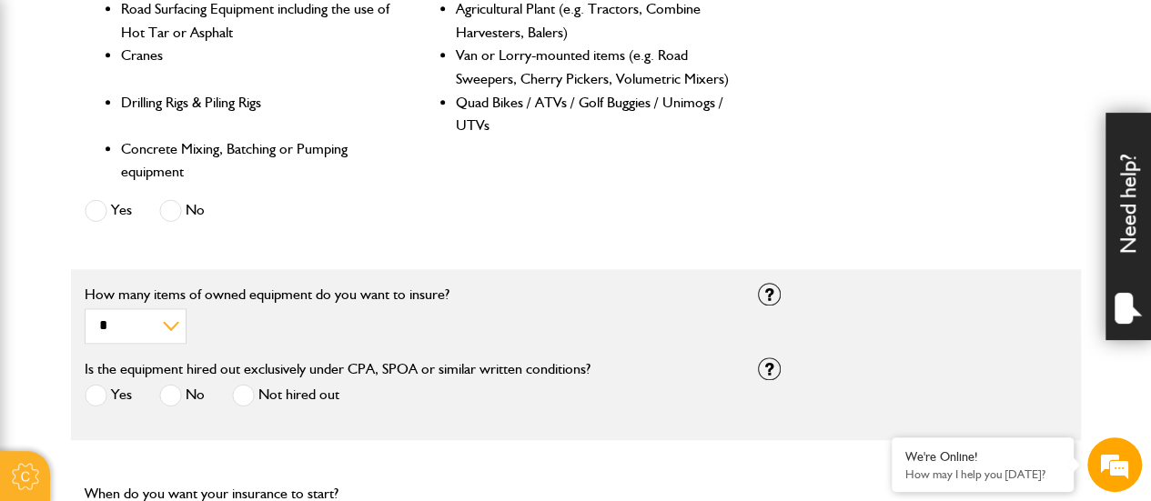
scroll to position [1183, 0]
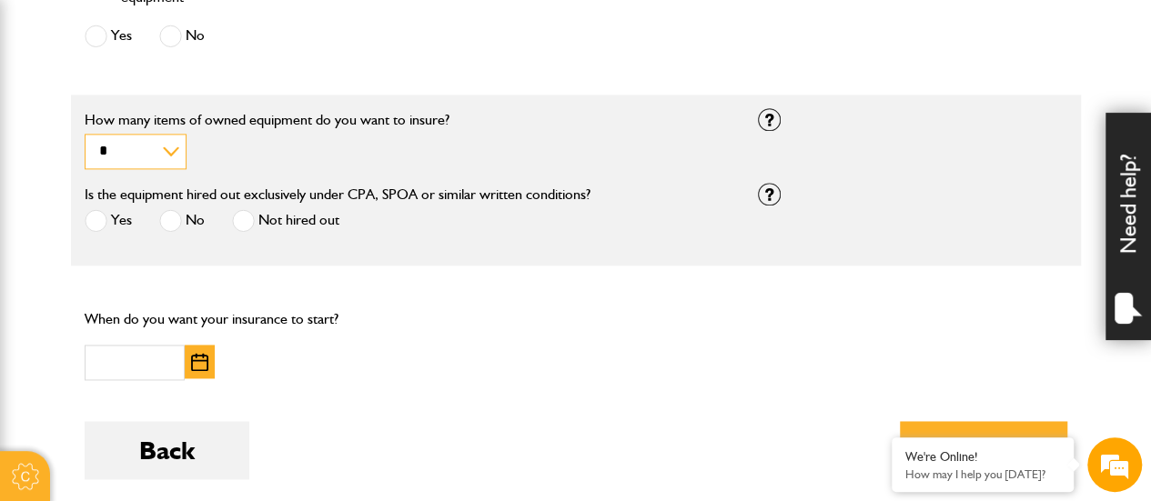
click at [144, 152] on select "* * * * *********" at bounding box center [136, 151] width 102 height 35
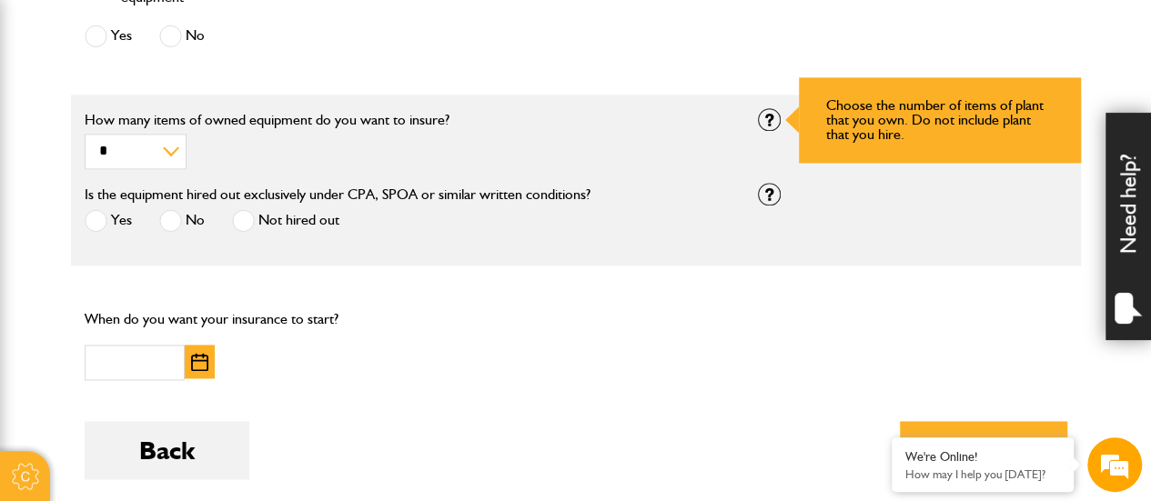
click at [772, 119] on div at bounding box center [769, 119] width 23 height 23
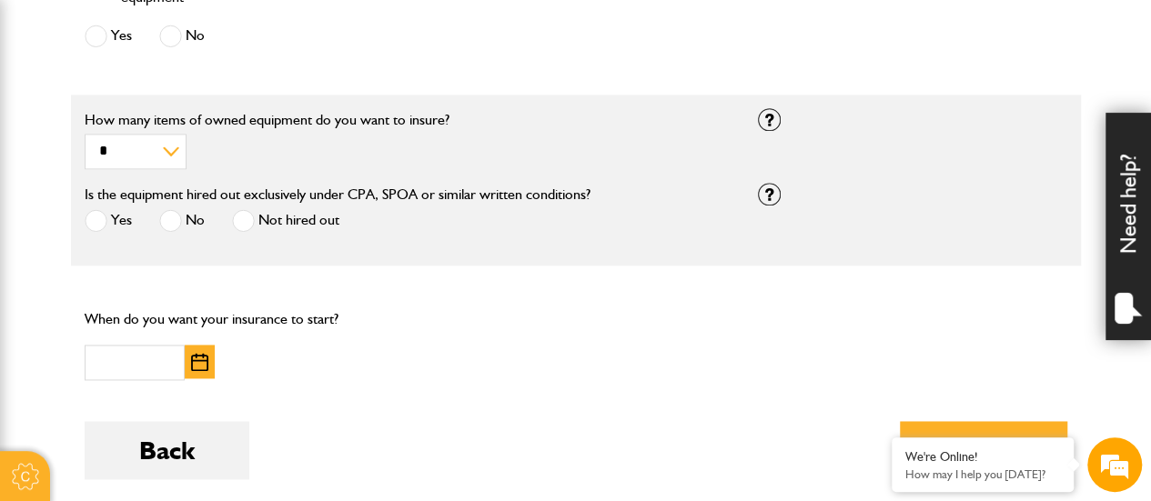
scroll to position [0, 0]
click at [146, 146] on select "* * * * *********" at bounding box center [136, 151] width 102 height 35
select select "*"
click at [85, 134] on select "* * * * *********" at bounding box center [136, 151] width 102 height 35
click at [96, 223] on span at bounding box center [96, 220] width 23 height 23
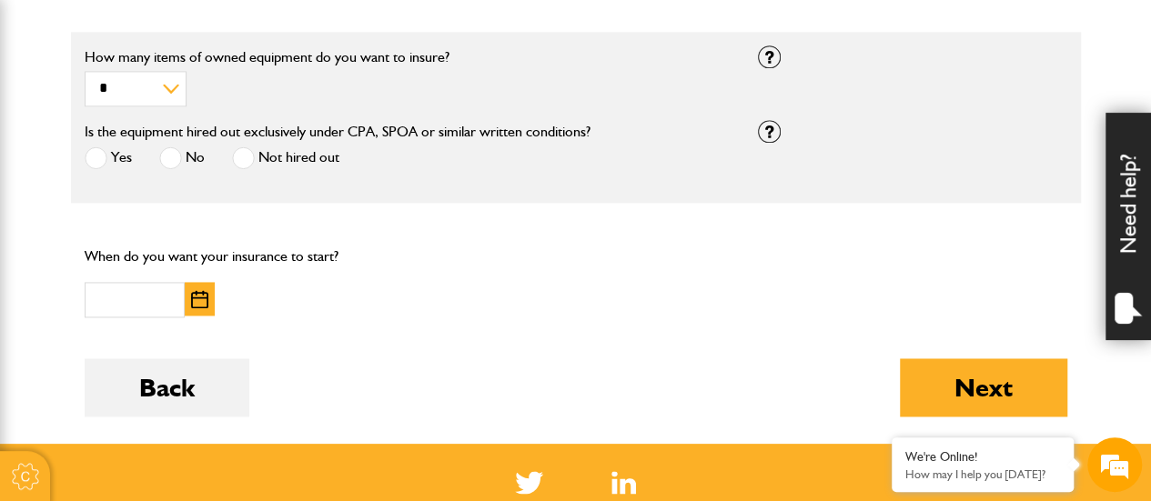
scroll to position [1274, 0]
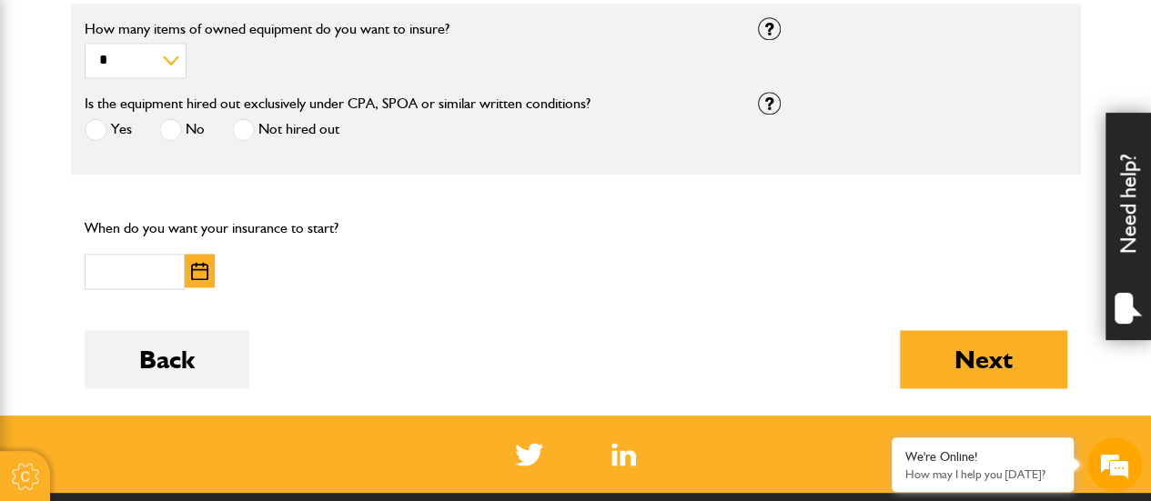
click at [191, 263] on img "button" at bounding box center [199, 271] width 17 height 18
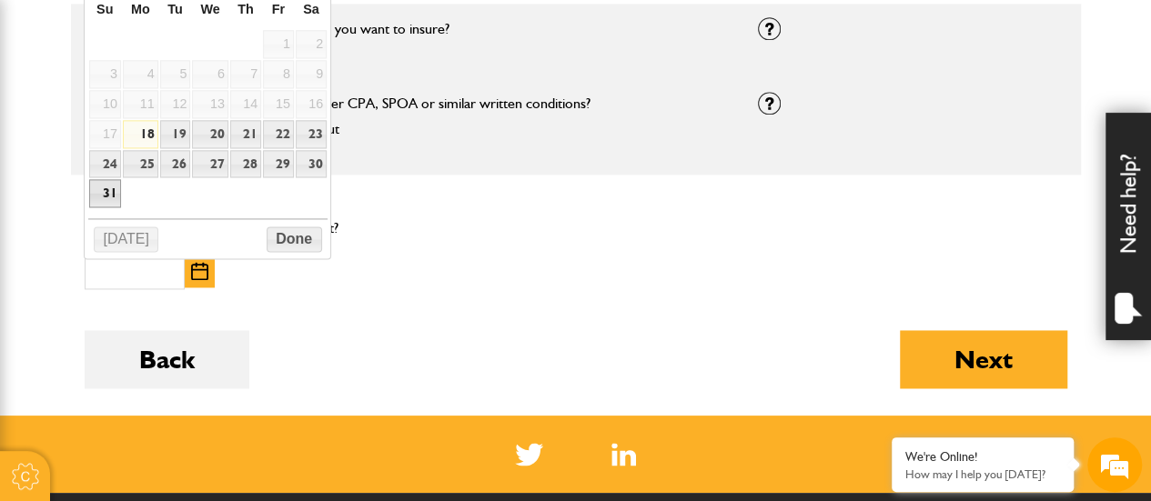
click at [109, 190] on link "31" at bounding box center [105, 193] width 32 height 28
type input "**********"
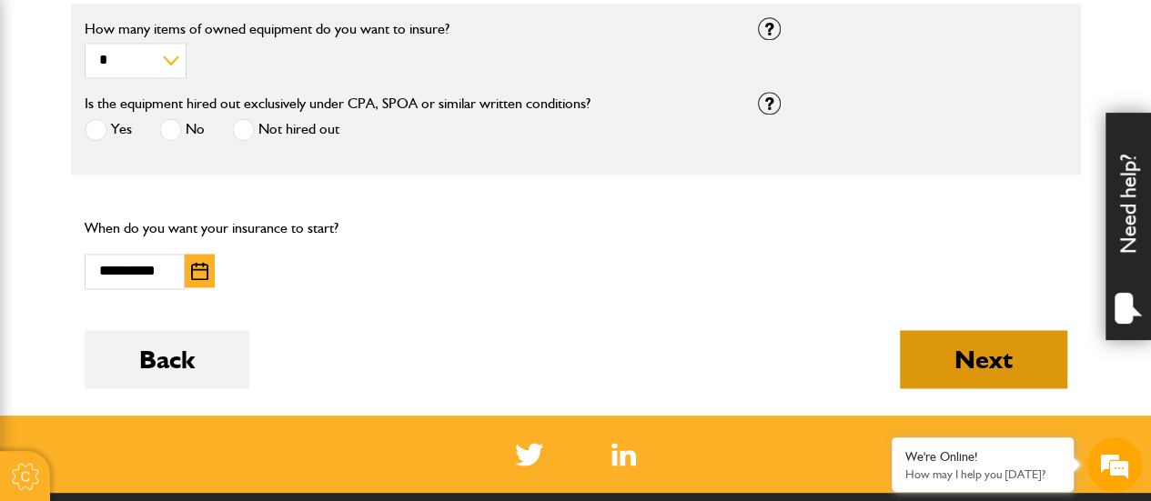
click at [968, 356] on button "Next" at bounding box center [983, 359] width 167 height 58
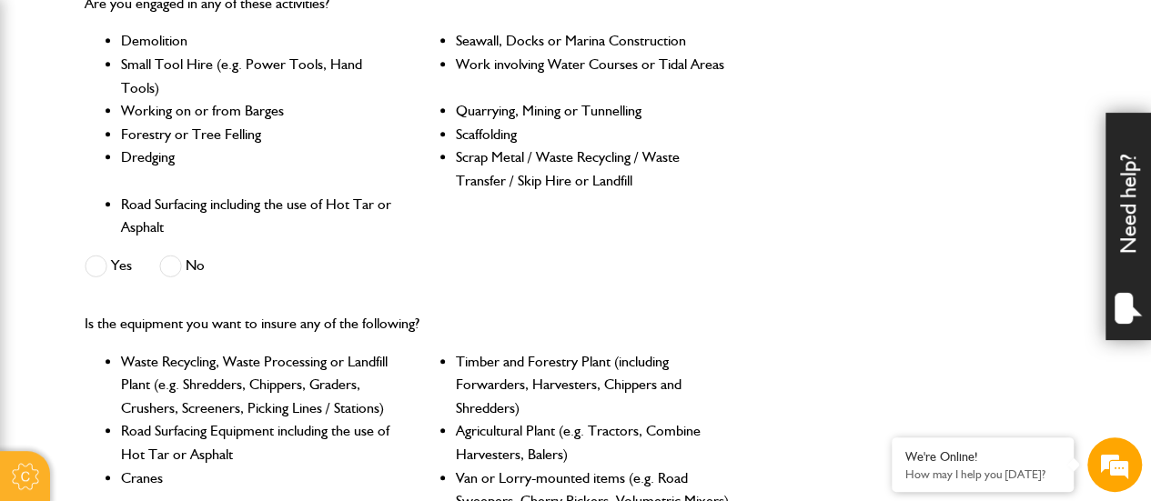
scroll to position [728, 0]
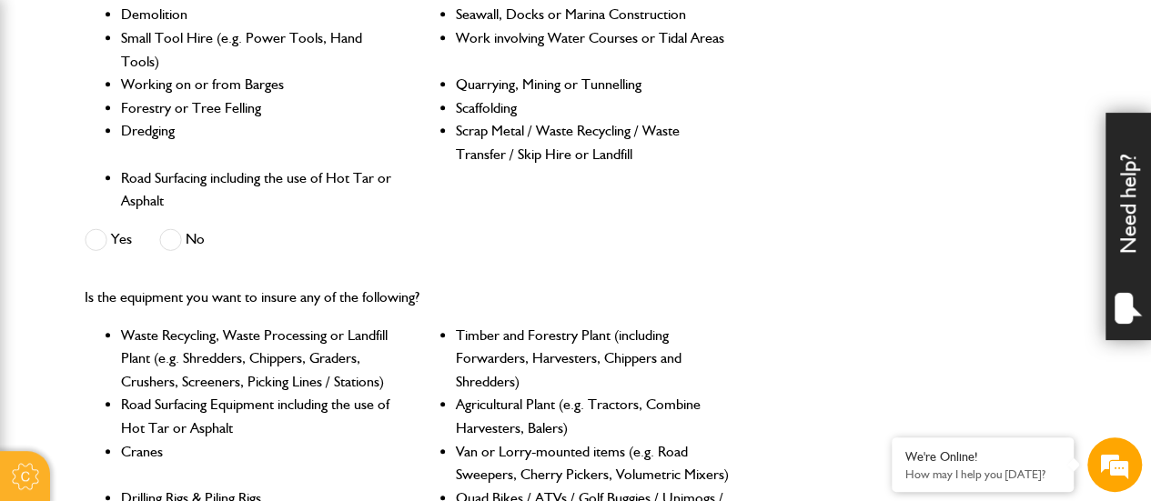
click at [171, 241] on span at bounding box center [170, 239] width 23 height 23
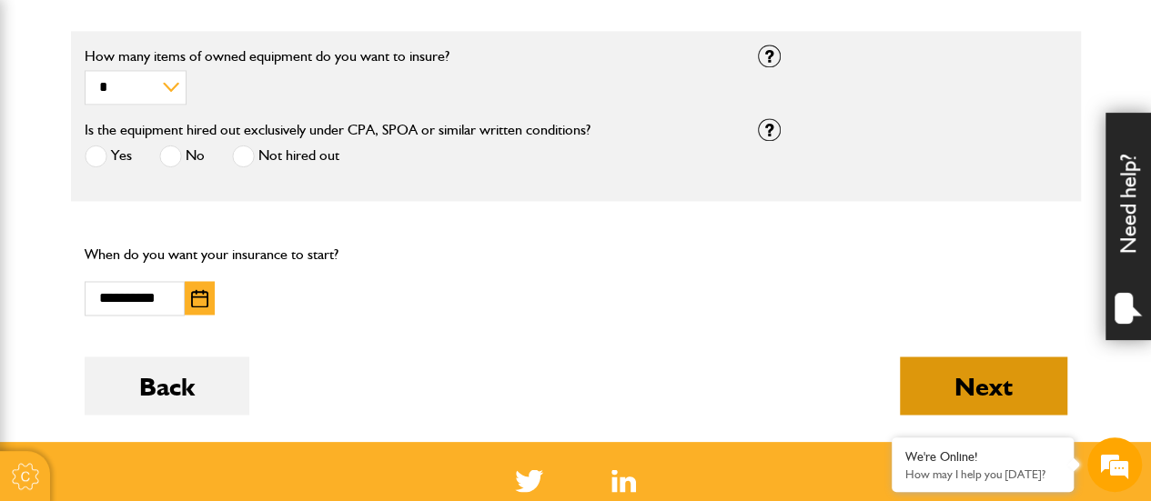
scroll to position [1365, 0]
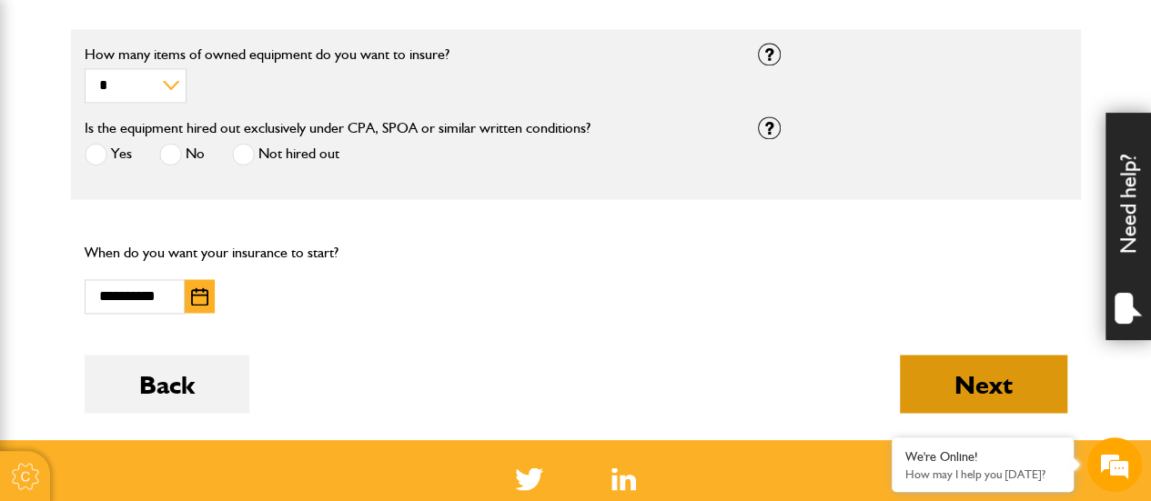
click at [1025, 393] on button "Next" at bounding box center [983, 384] width 167 height 58
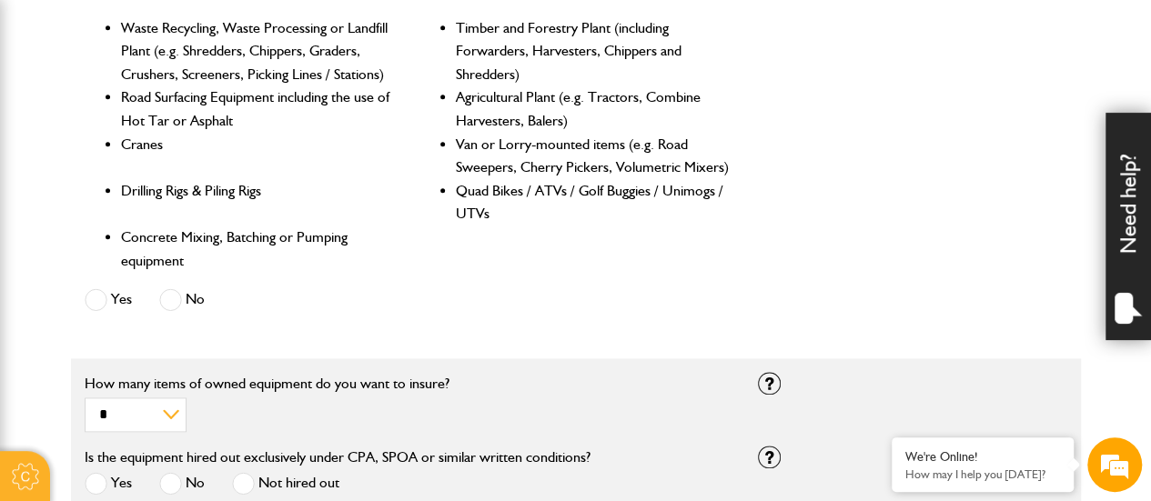
scroll to position [1183, 0]
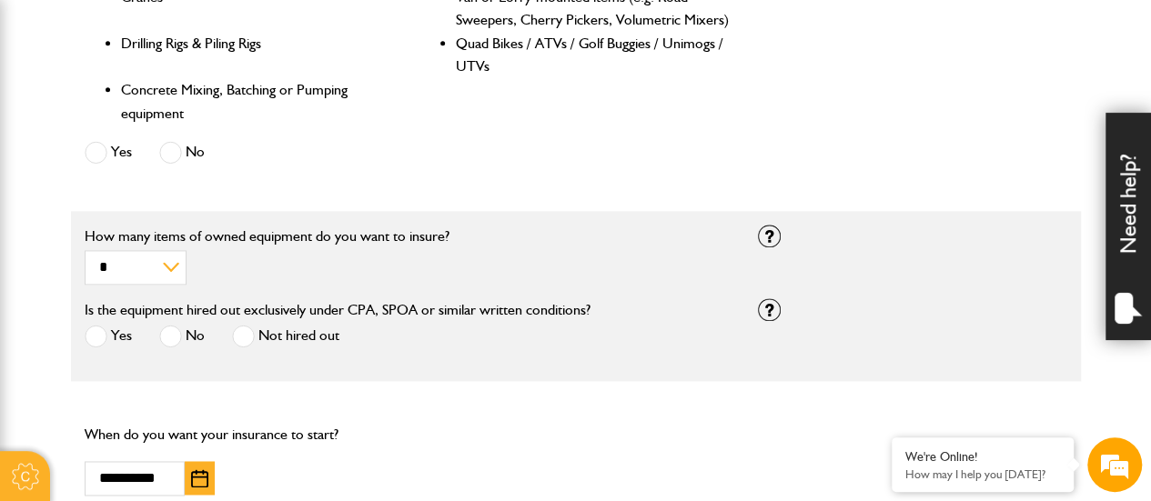
click at [174, 160] on span at bounding box center [170, 152] width 23 height 23
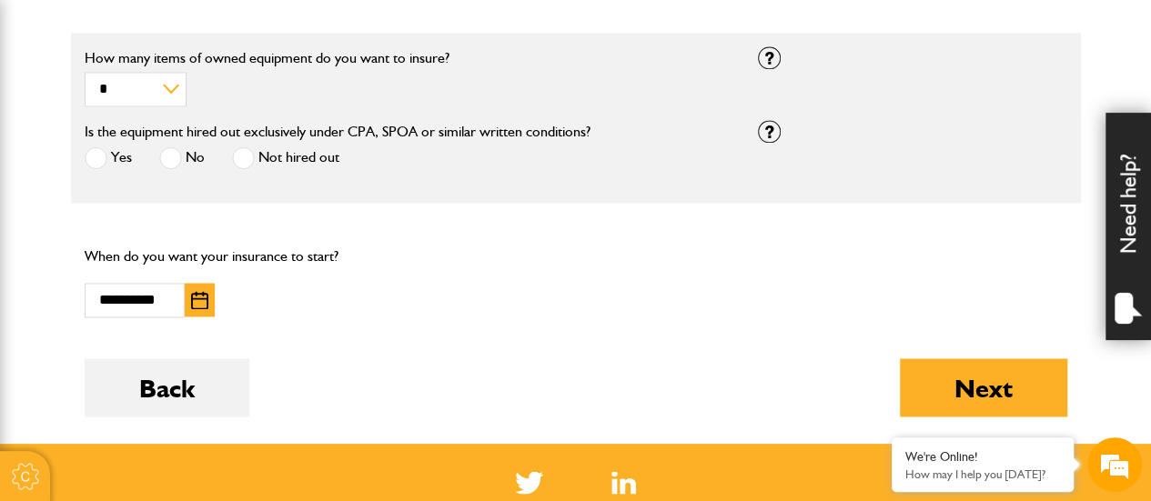
scroll to position [1365, 0]
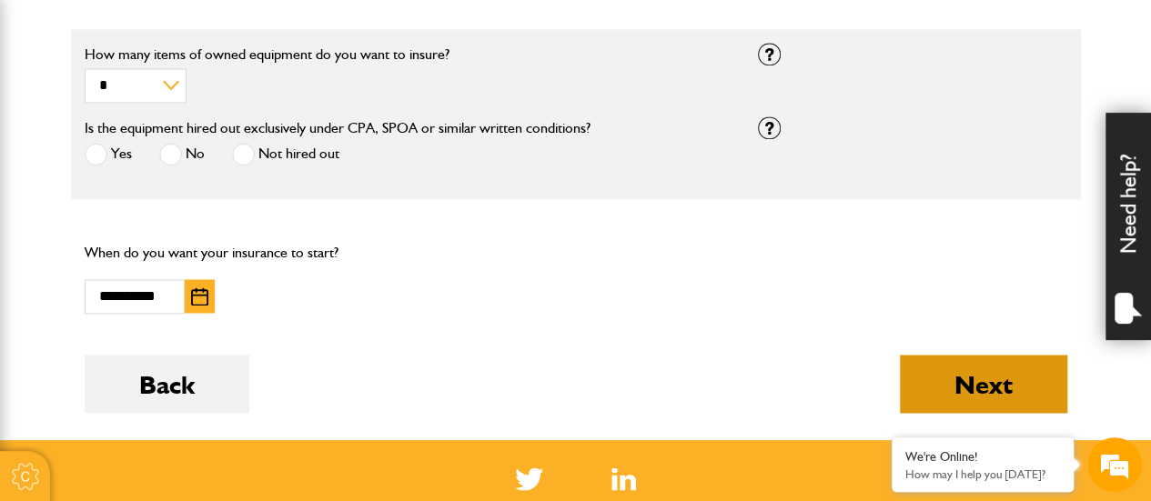
click at [976, 392] on button "Next" at bounding box center [983, 384] width 167 height 58
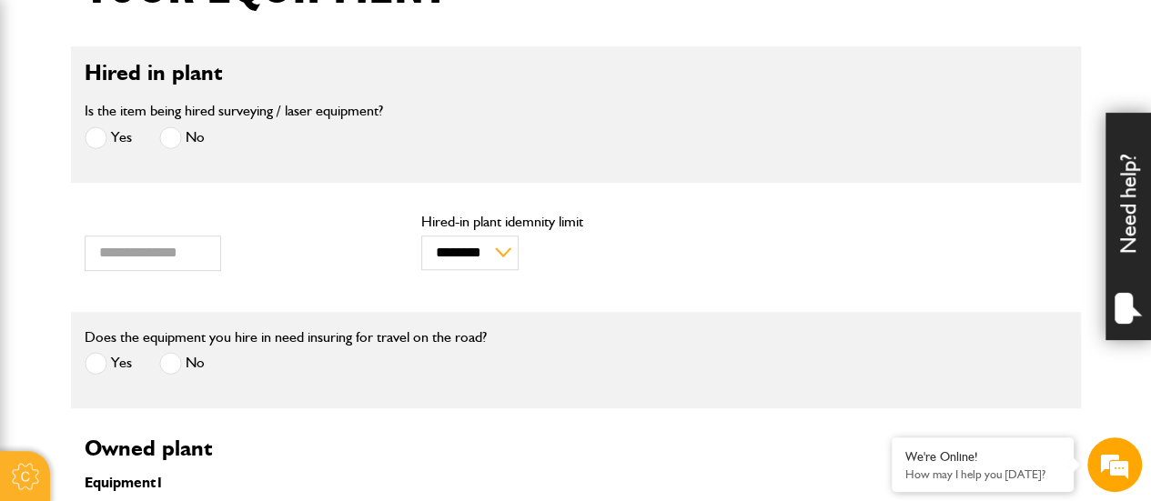
scroll to position [546, 0]
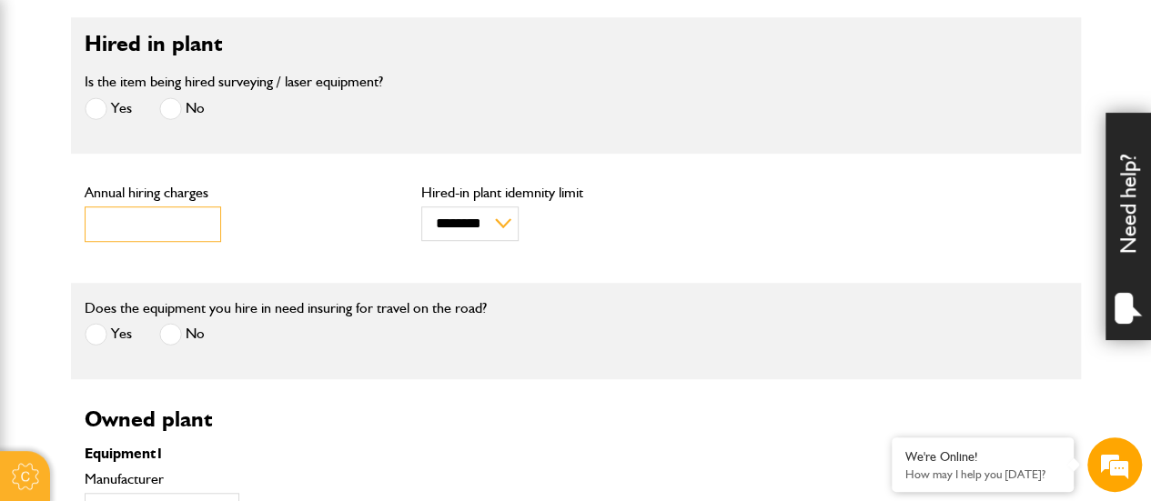
drag, startPoint x: 137, startPoint y: 225, endPoint x: 1, endPoint y: 207, distance: 137.7
type input "****"
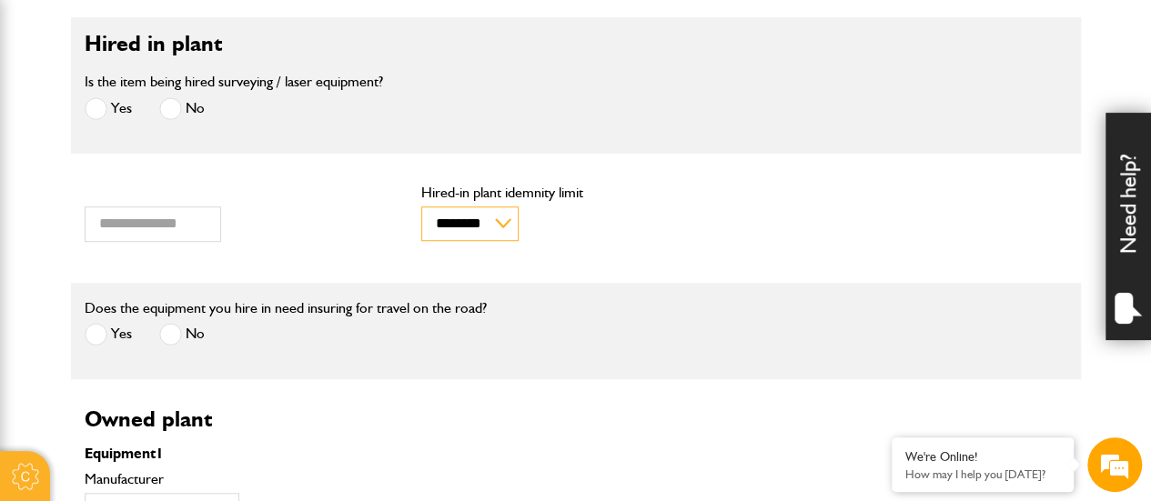
click at [480, 207] on select "******** ********" at bounding box center [469, 224] width 97 height 35
click at [421, 207] on select "******** ********" at bounding box center [469, 224] width 97 height 35
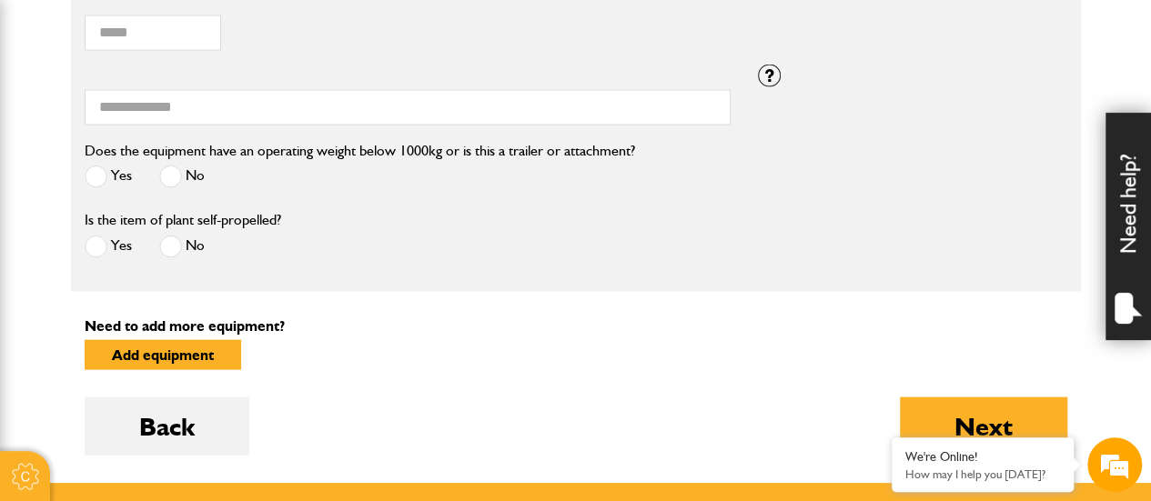
scroll to position [1911, 0]
